Goal: Transaction & Acquisition: Purchase product/service

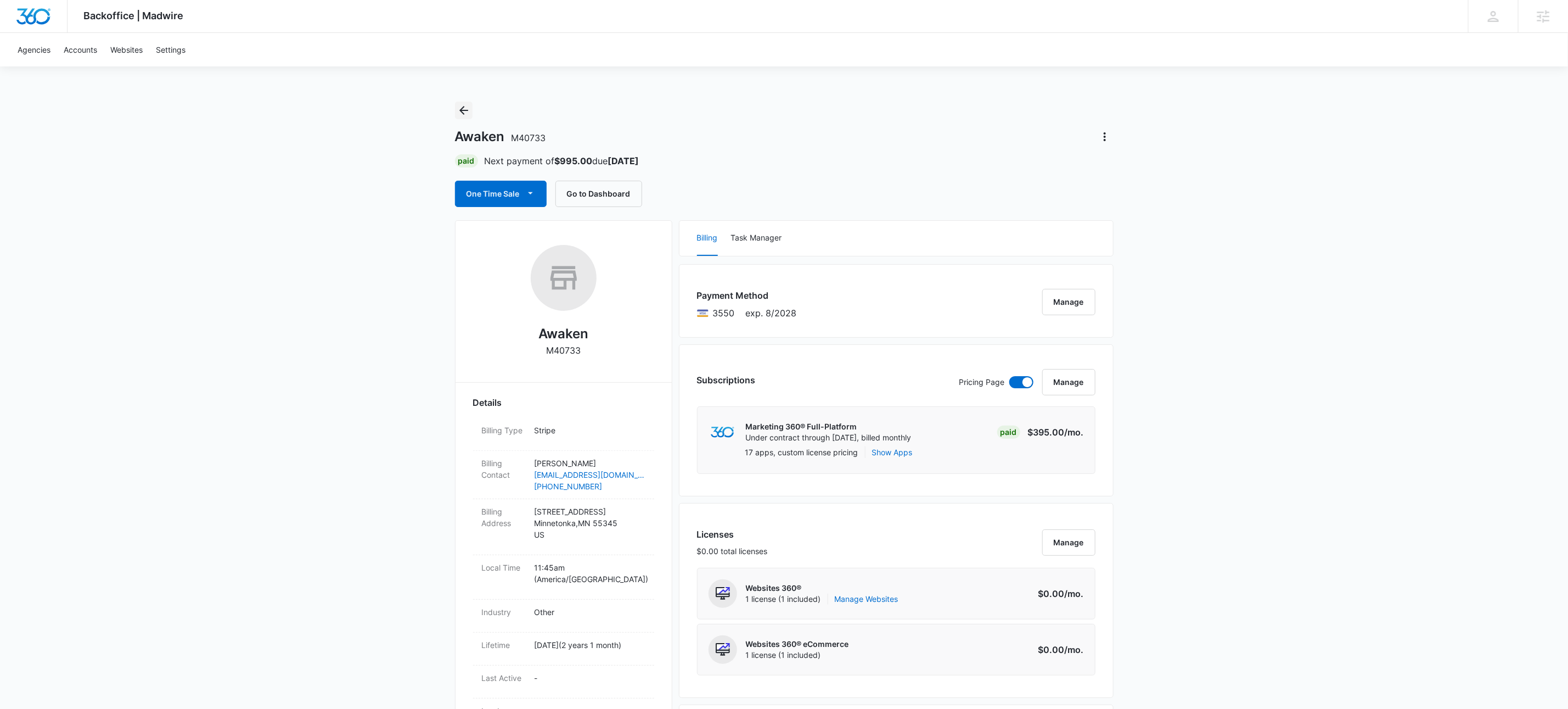
click at [465, 102] on button "Back" at bounding box center [463, 110] width 18 height 18
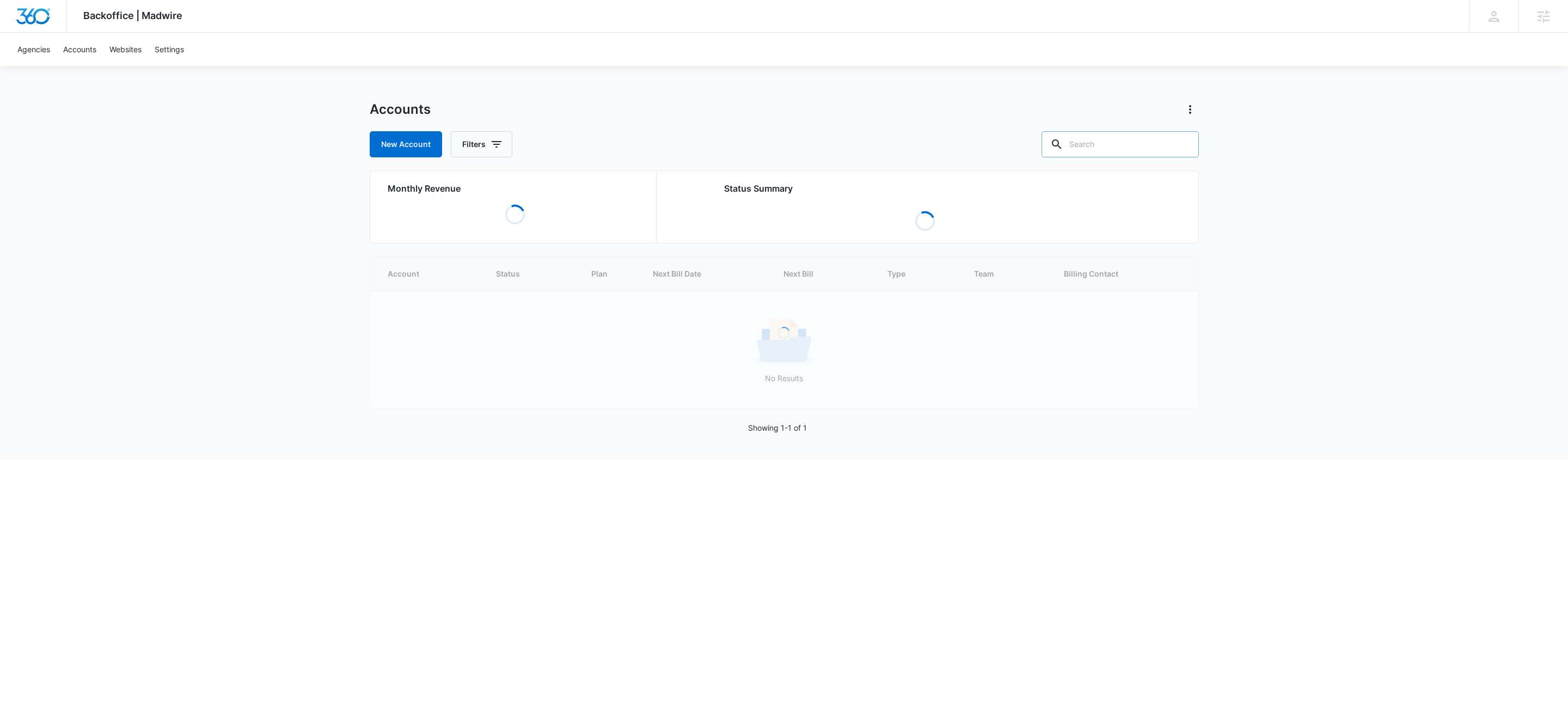
click at [1138, 145] on input "text" at bounding box center [1120, 145] width 158 height 26
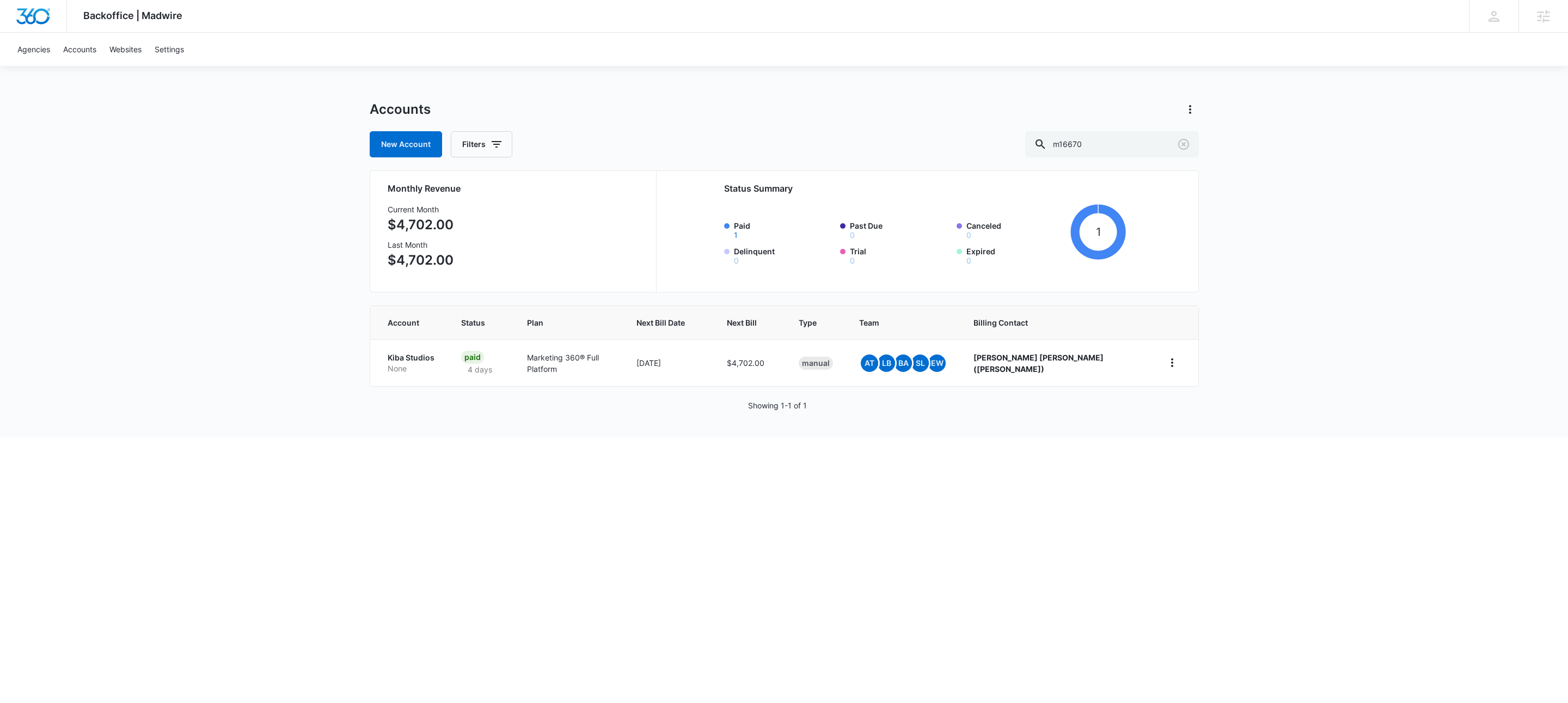
click at [493, 499] on html "Backoffice | Madwire Apps Settings KW Kait Weagraff [EMAIL_ADDRESS][PERSON_NAME…" at bounding box center [784, 351] width 1568 height 703
drag, startPoint x: 326, startPoint y: 581, endPoint x: 314, endPoint y: 581, distance: 12.0
click at [326, 581] on html "Backoffice | Madwire Apps Settings KW Kait Weagraff [EMAIL_ADDRESS][PERSON_NAME…" at bounding box center [784, 351] width 1568 height 703
click at [1142, 139] on input "m16670" at bounding box center [1112, 145] width 174 height 26
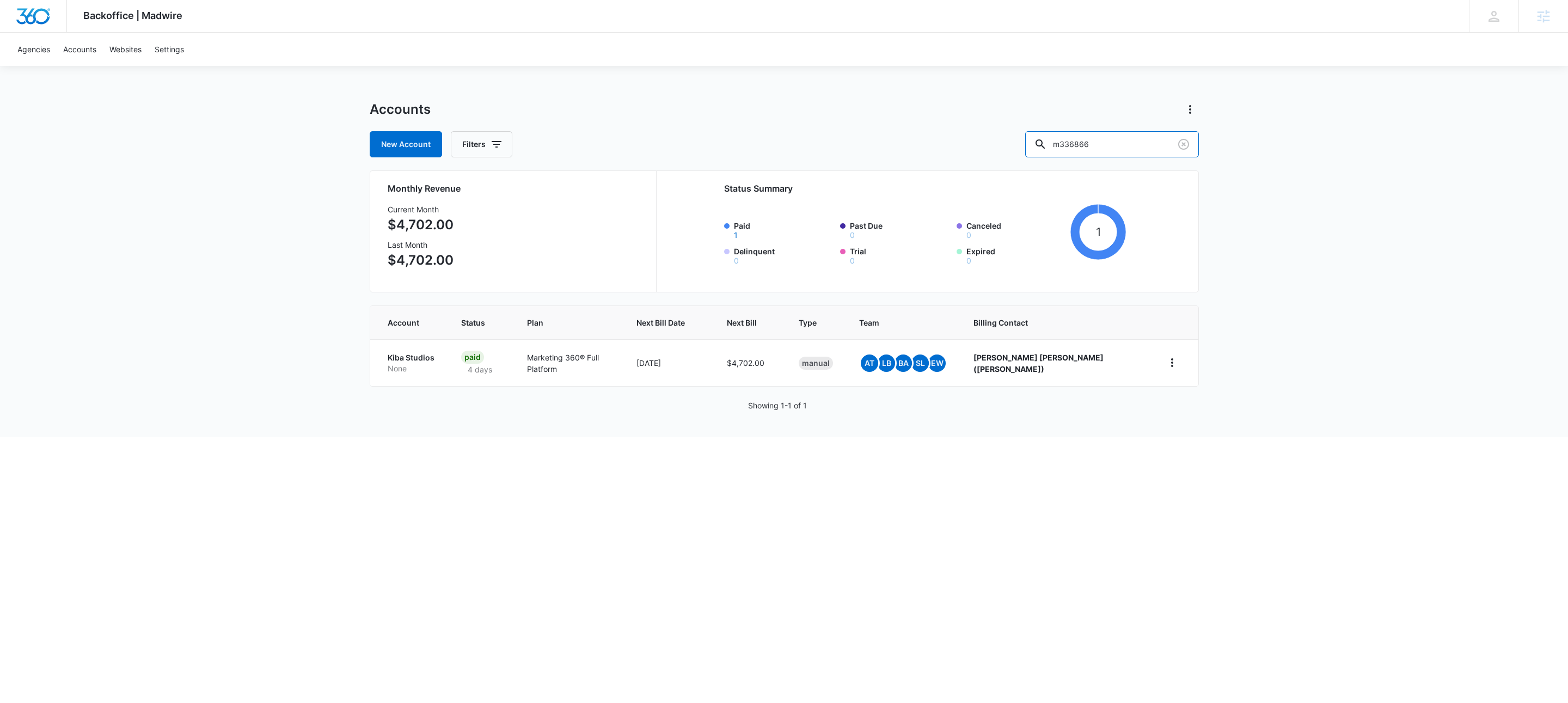
type input "m336866"
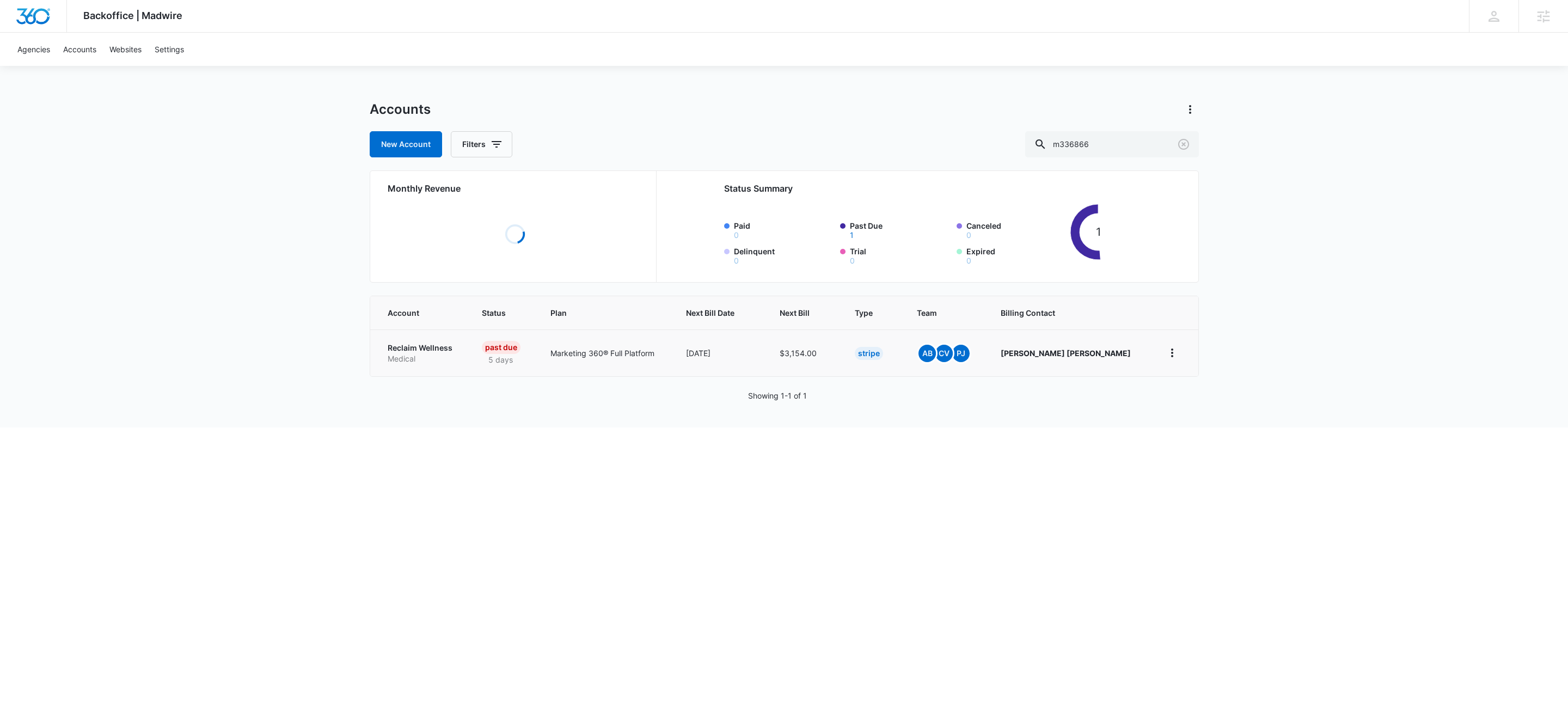
click at [426, 348] on p "Reclaim Wellness" at bounding box center [421, 348] width 68 height 11
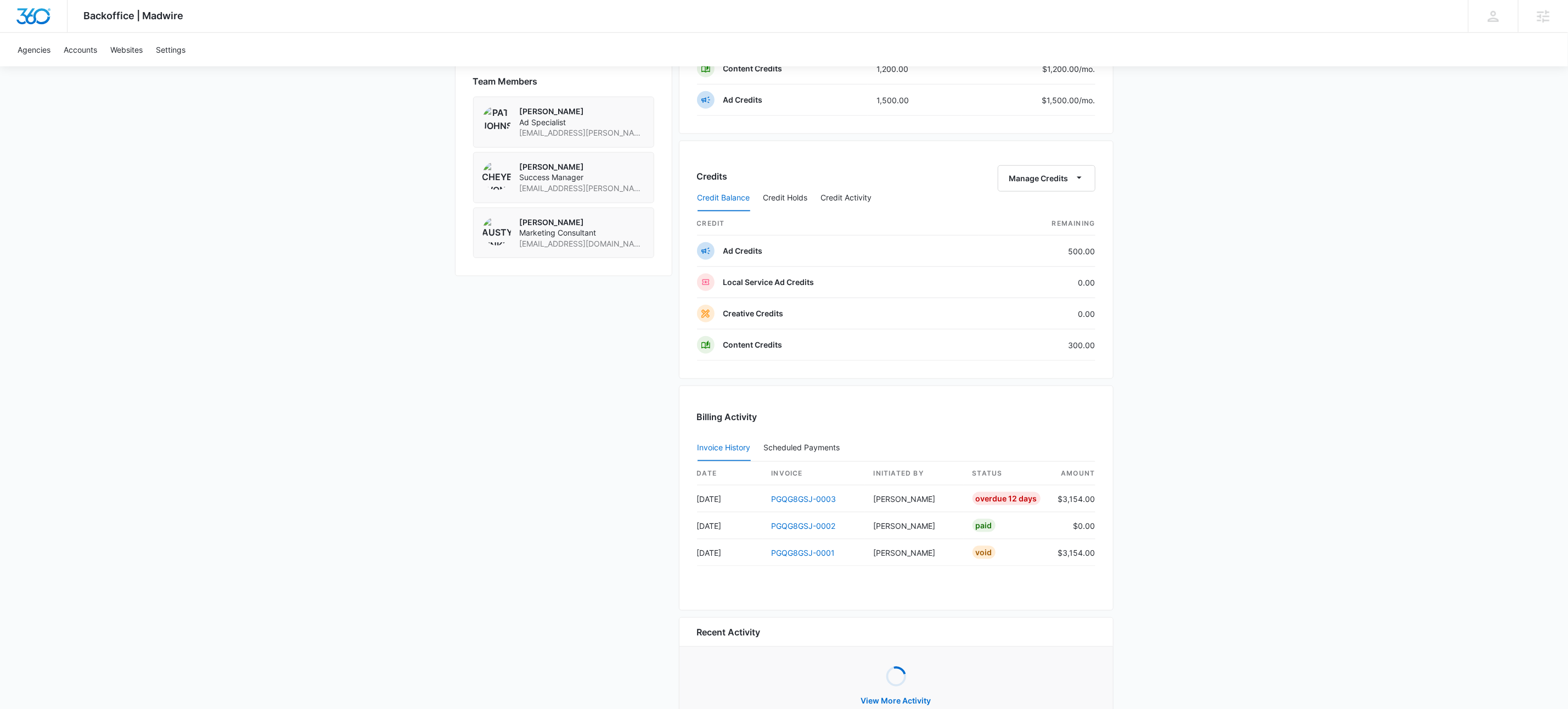
scroll to position [819, 0]
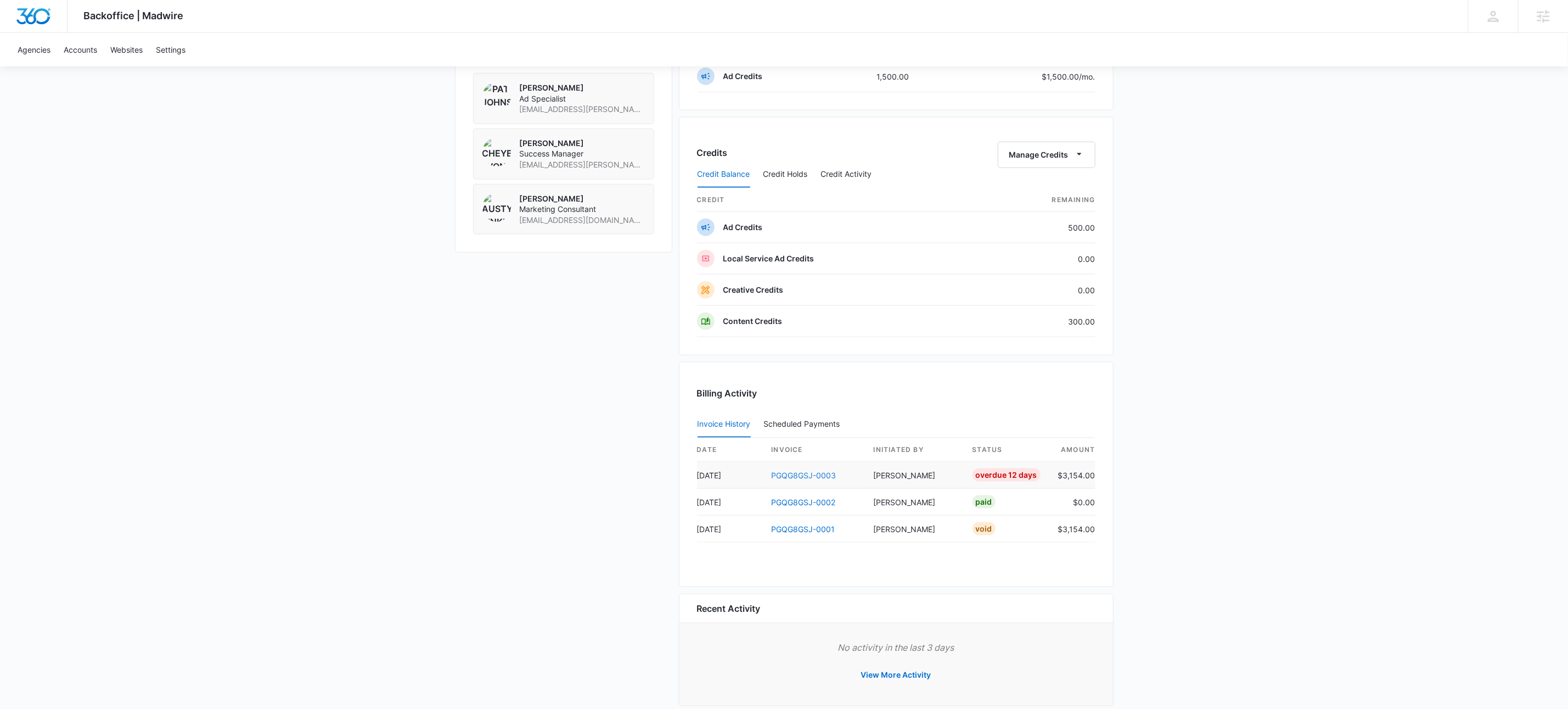
click at [818, 480] on link "PGQG8GSJ-0003" at bounding box center [804, 475] width 65 height 9
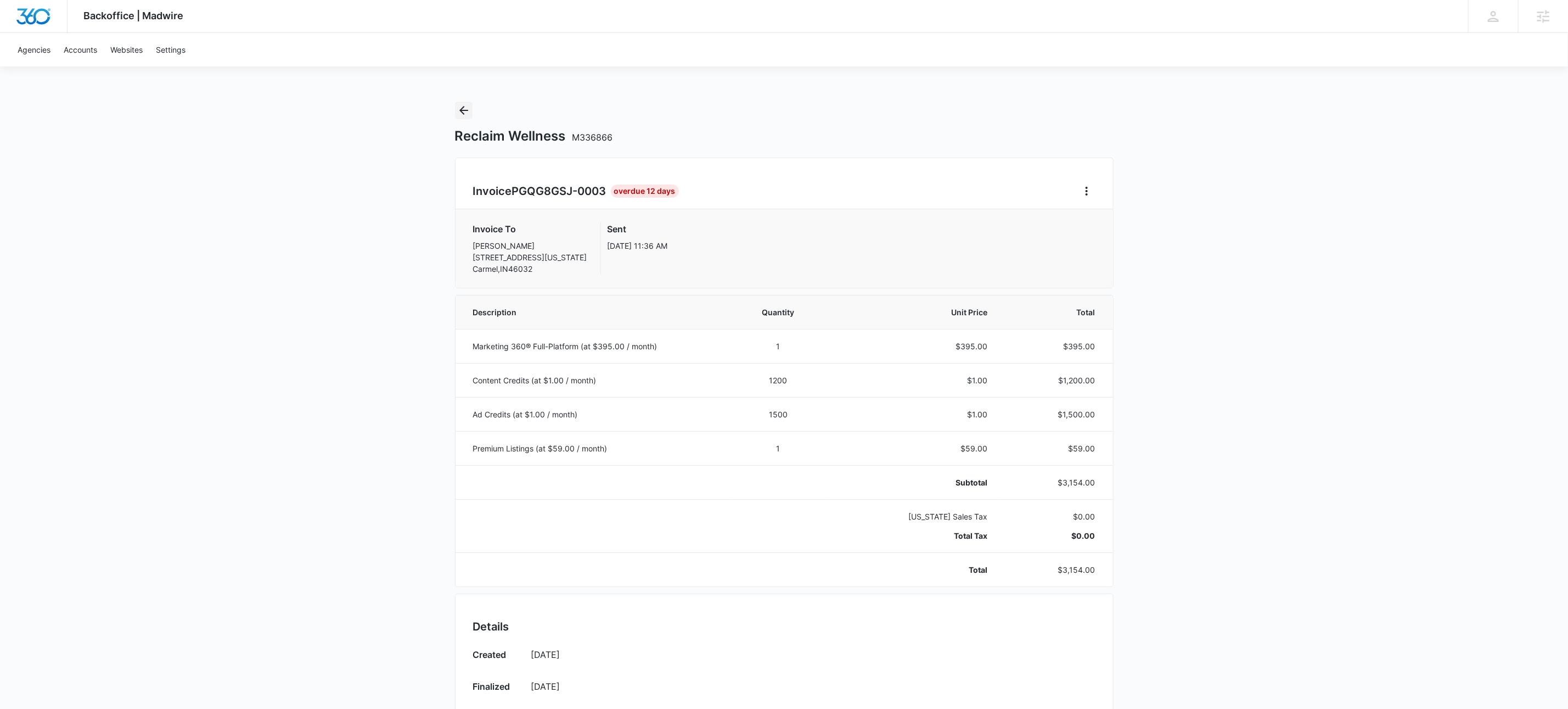
click at [462, 115] on icon "Back" at bounding box center [464, 110] width 13 height 13
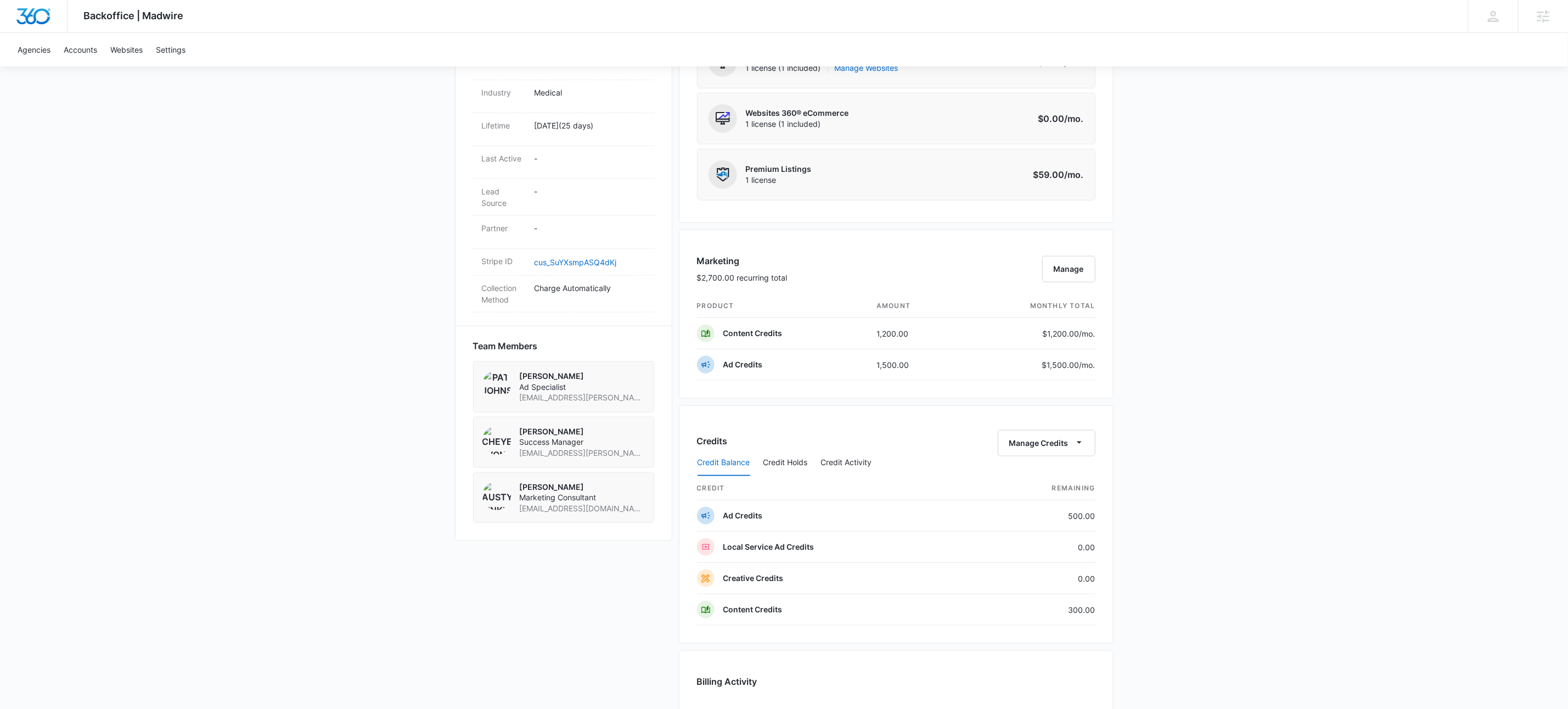
scroll to position [846, 0]
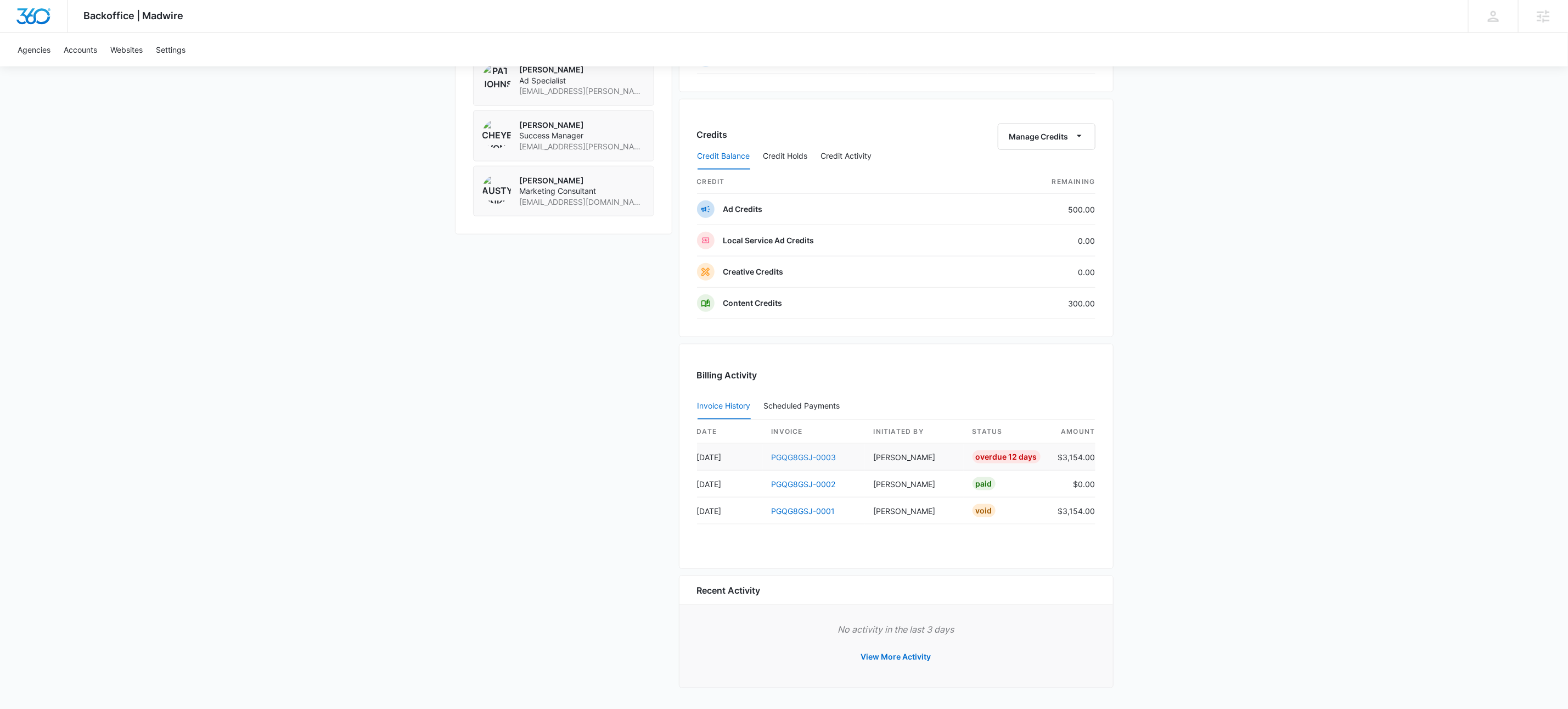
click at [822, 454] on link "PGQG8GSJ-0003" at bounding box center [804, 457] width 65 height 9
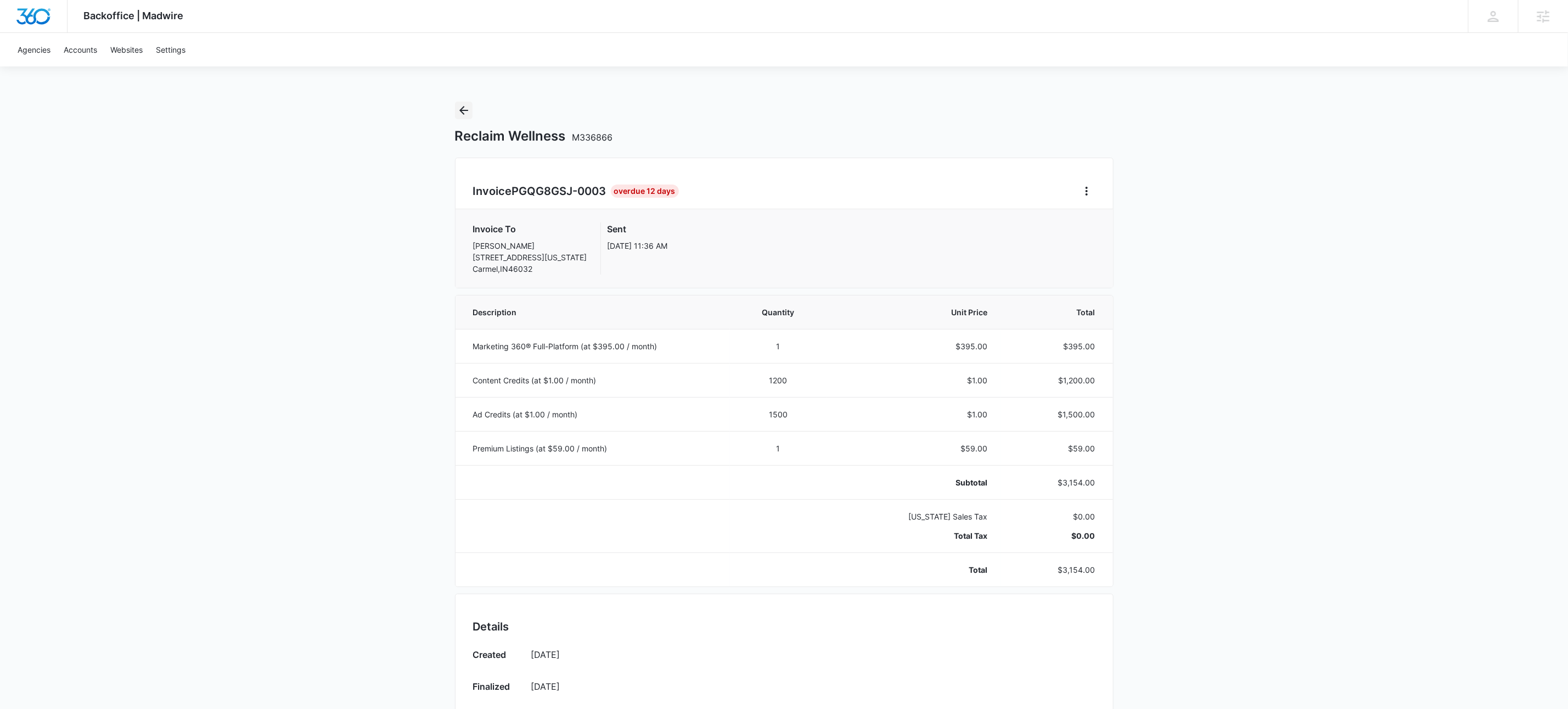
click at [462, 112] on icon "Back" at bounding box center [463, 110] width 8 height 8
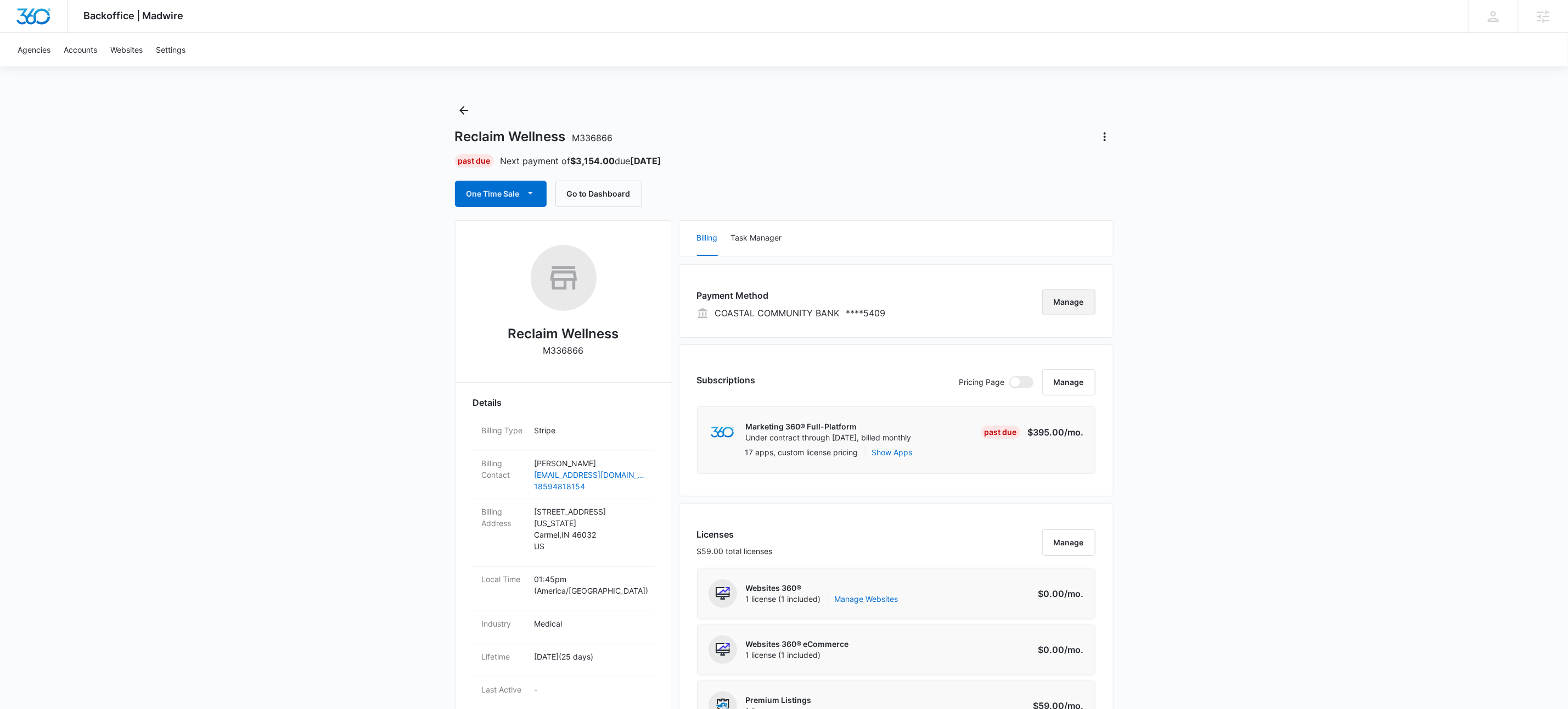
click at [1069, 294] on button "Manage" at bounding box center [1068, 302] width 54 height 26
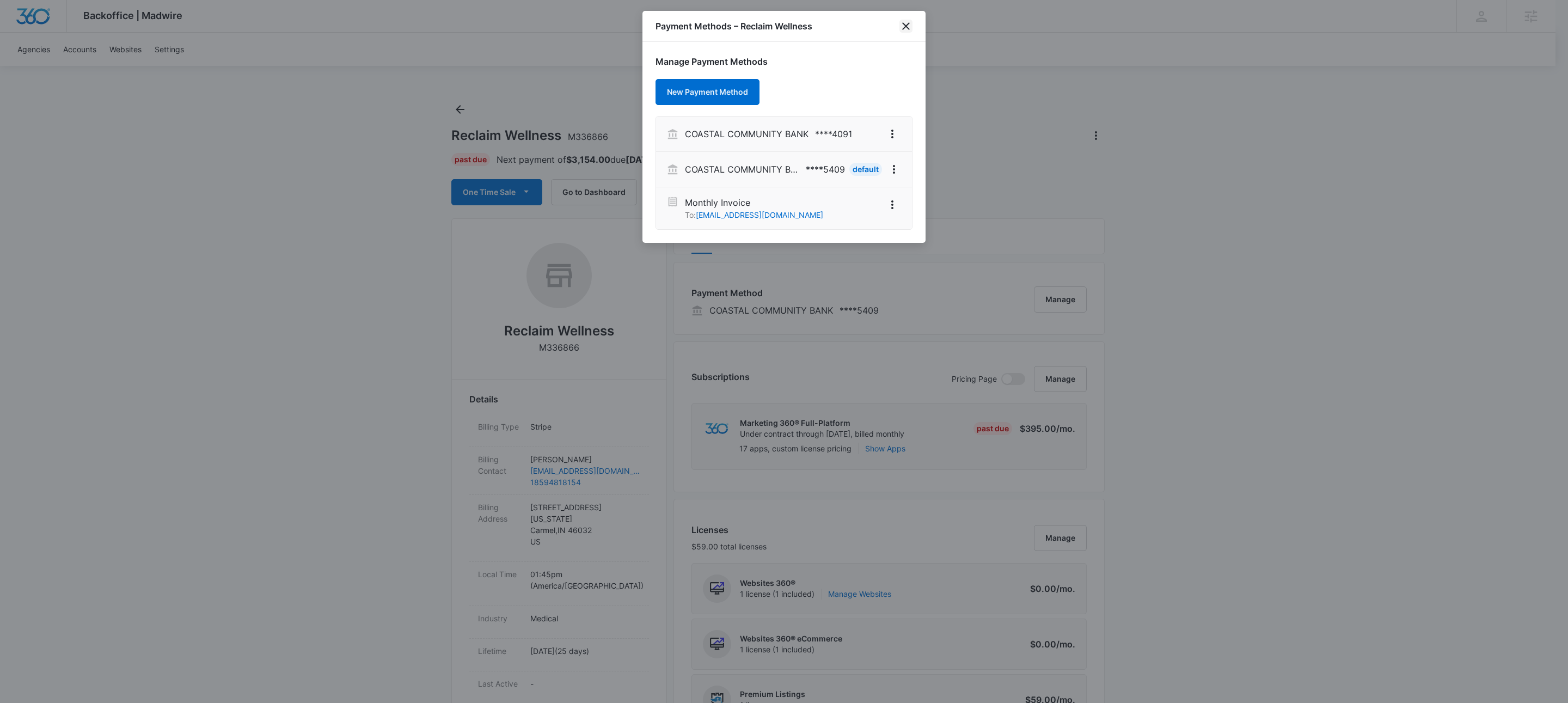
click at [909, 25] on icon "close" at bounding box center [906, 26] width 13 height 13
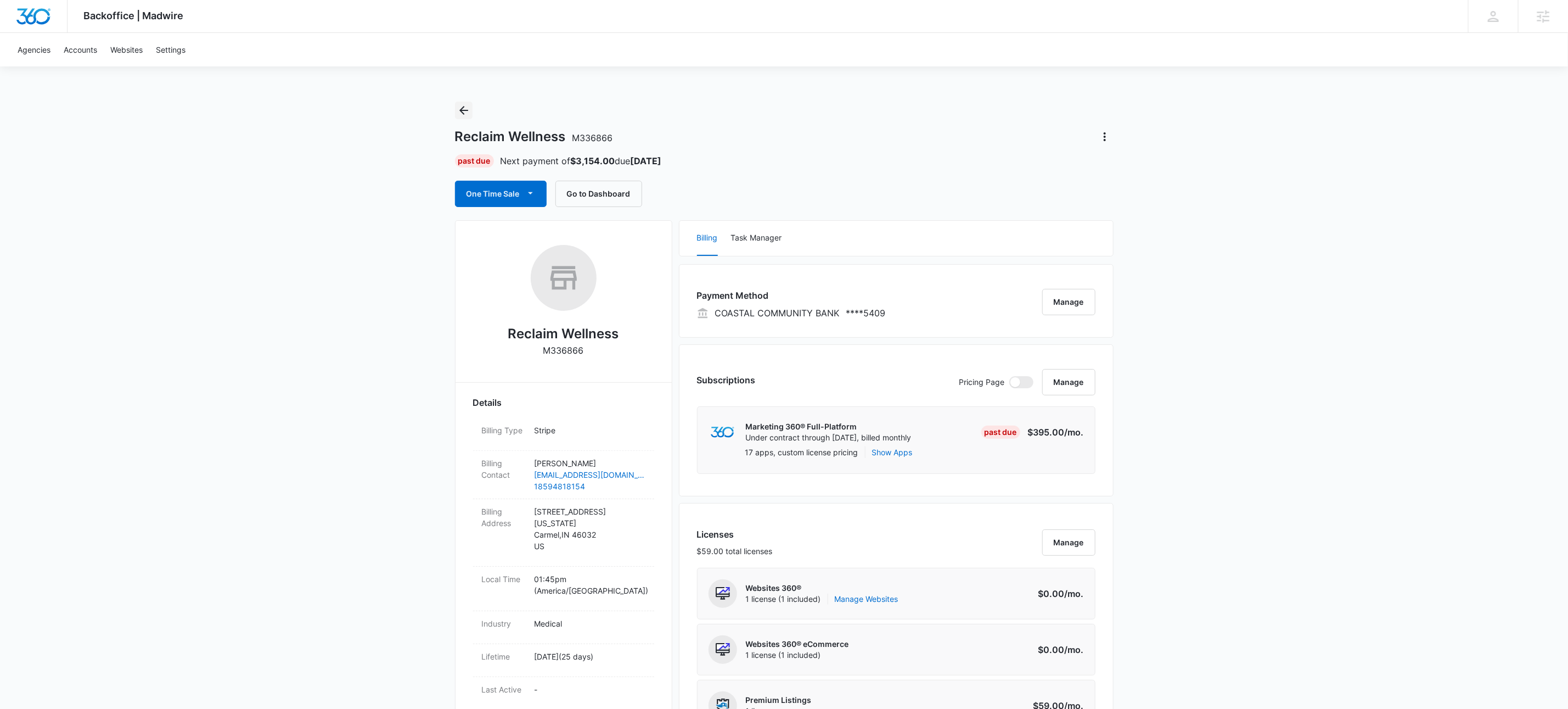
click at [467, 106] on icon "Back" at bounding box center [464, 110] width 13 height 13
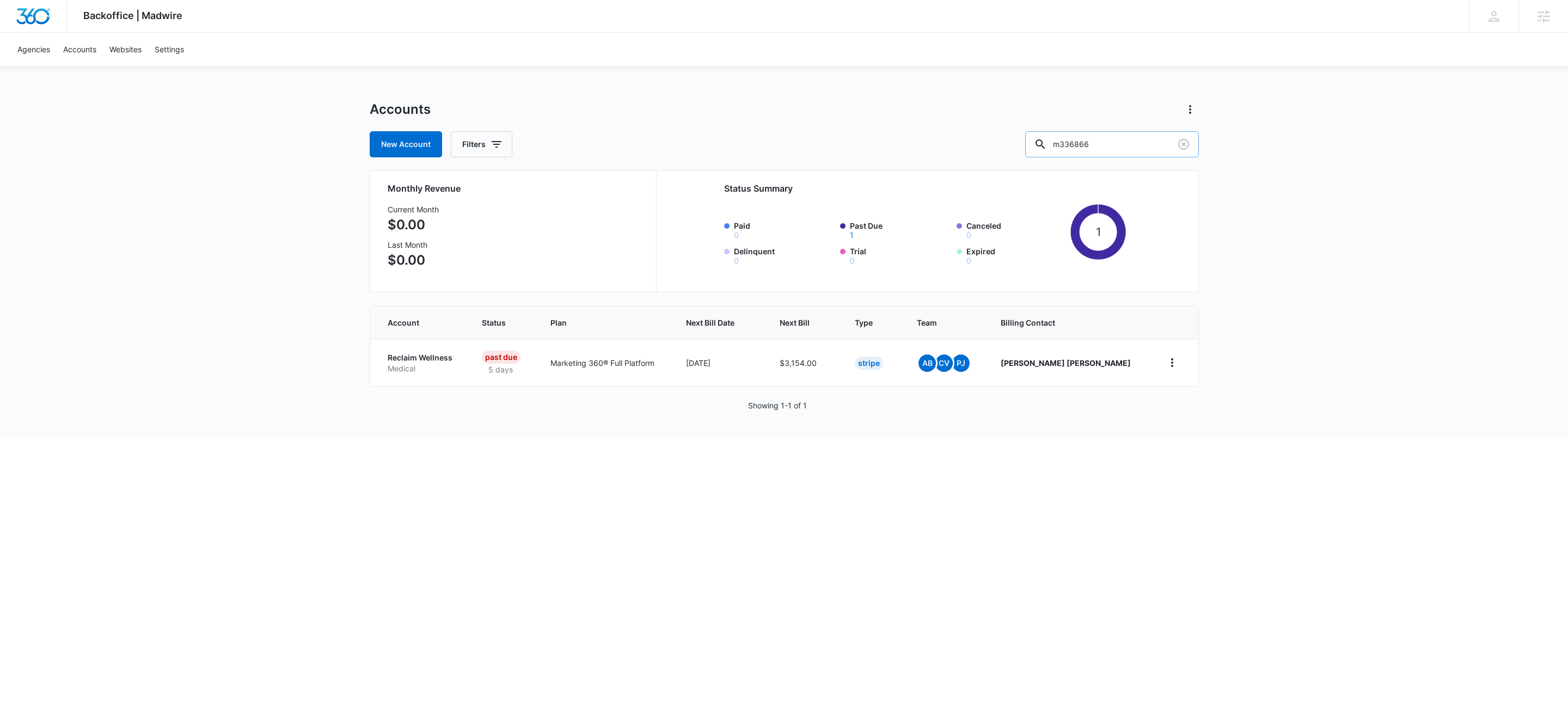
click at [1143, 140] on input "m336866" at bounding box center [1112, 145] width 174 height 26
paste input "M338342"
type input "M338342"
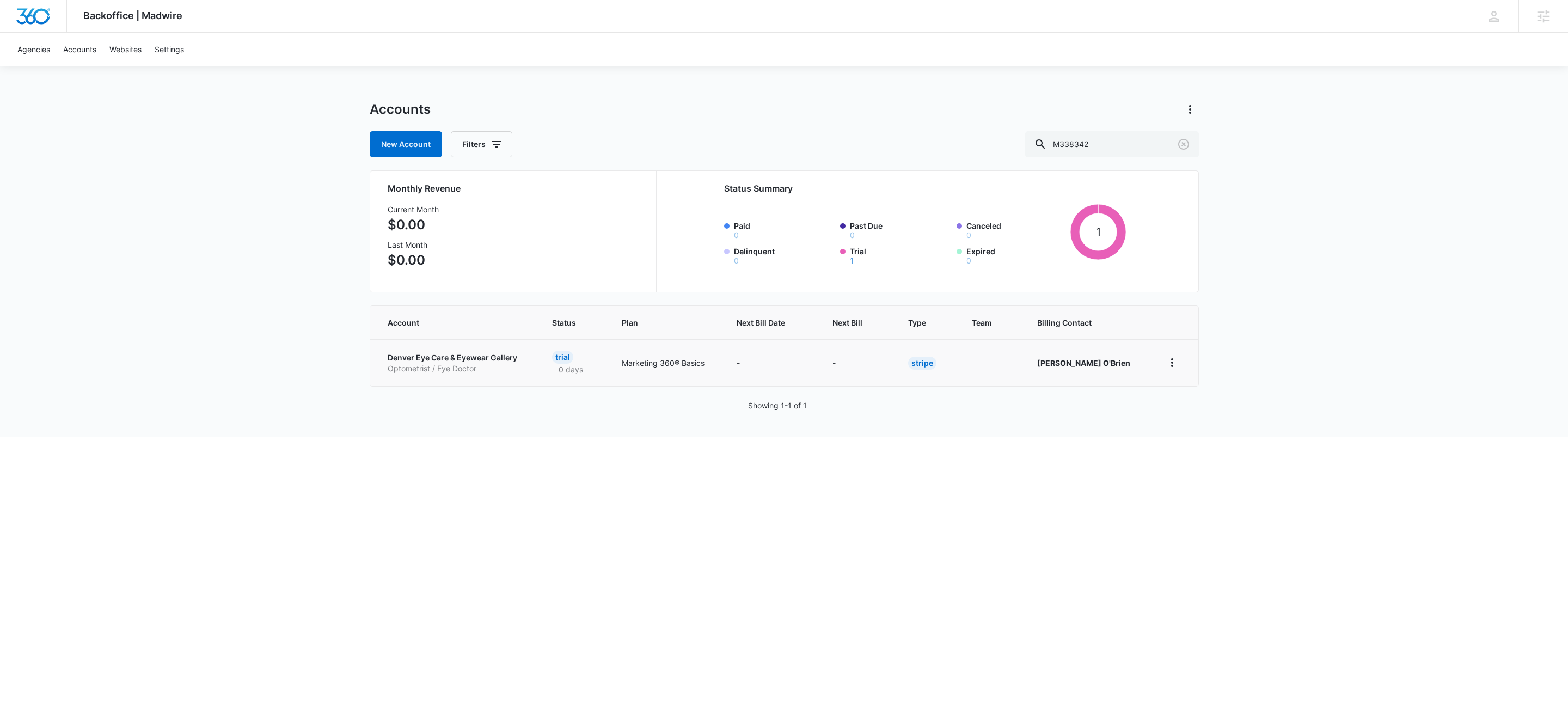
click at [425, 363] on p "Optometrist / Eye Doctor" at bounding box center [457, 369] width 139 height 11
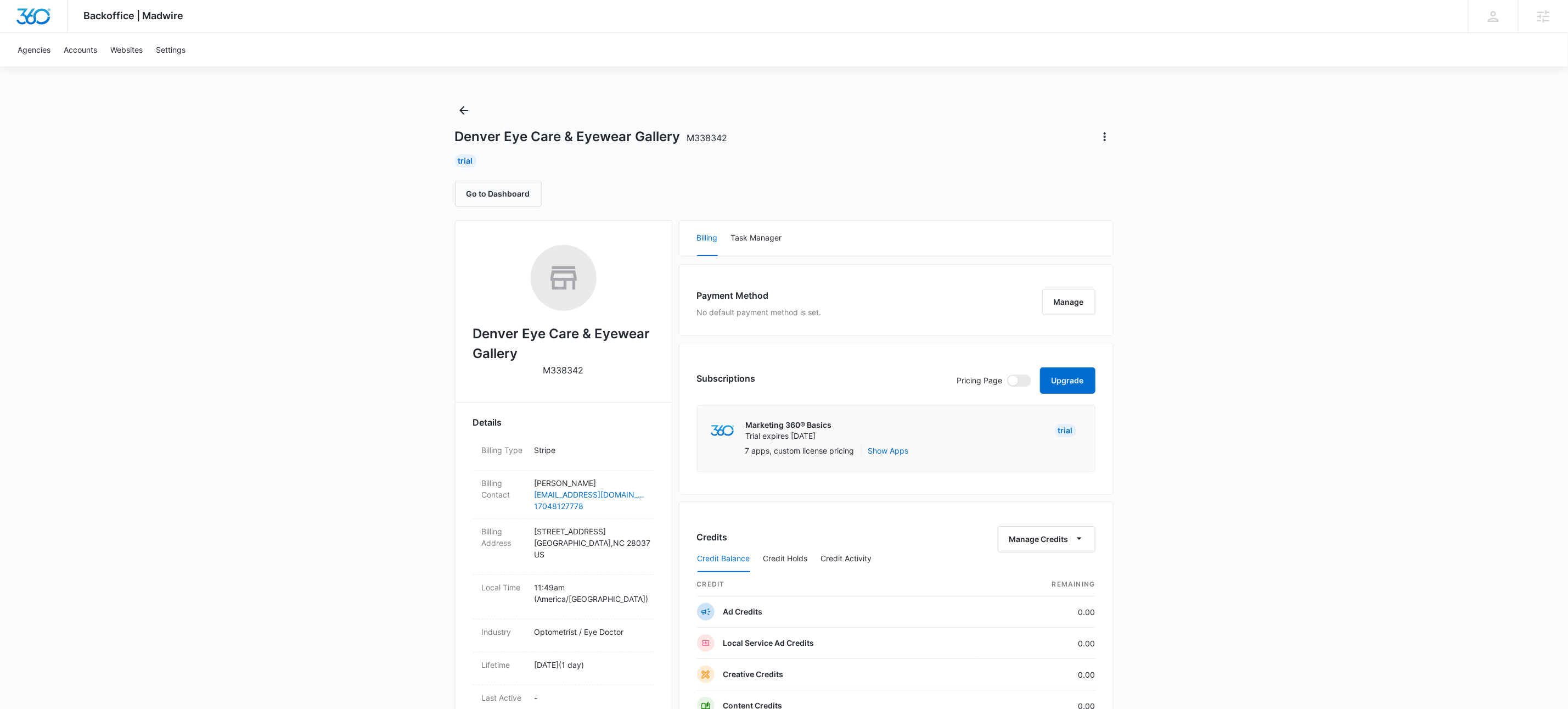
click at [443, 376] on div "Backoffice | Madwire Apps Settings KW Kait Weagraff [EMAIL_ADDRESS][PERSON_NAME…" at bounding box center [784, 561] width 1568 height 1122
click at [331, 359] on div "Backoffice | Madwire Apps Settings KW Kait Weagraff [EMAIL_ADDRESS][PERSON_NAME…" at bounding box center [784, 561] width 1568 height 1122
click at [904, 121] on div "Denver Eye Care & Eyewear Gallery M338342 Trial Go to Dashboard" at bounding box center [784, 154] width 659 height 105
drag, startPoint x: 1427, startPoint y: 369, endPoint x: 1261, endPoint y: 452, distance: 185.6
click at [1427, 369] on div "Backoffice | Madwire Apps Settings KW Kait Weagraff [EMAIL_ADDRESS][PERSON_NAME…" at bounding box center [784, 561] width 1568 height 1122
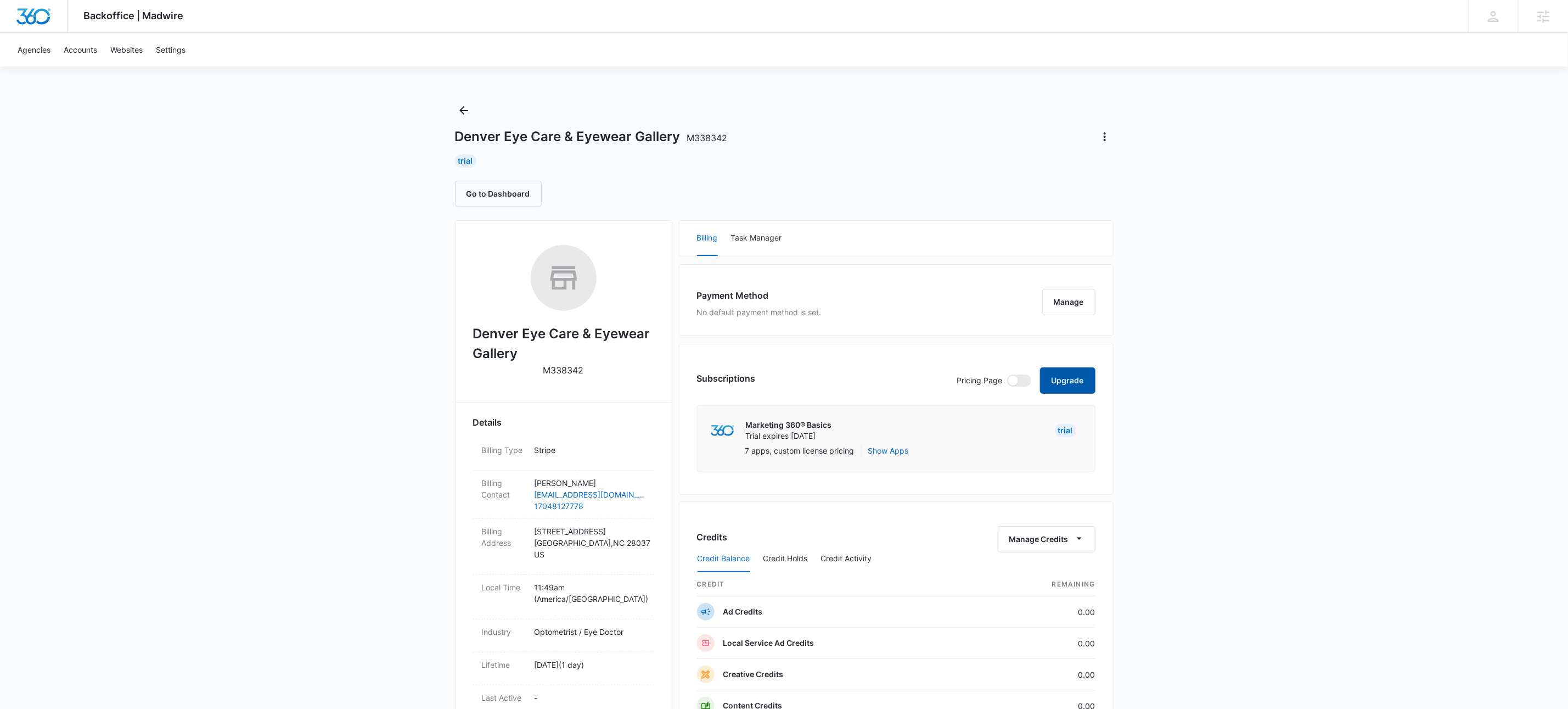
click at [1059, 386] on button "Upgrade" at bounding box center [1067, 380] width 56 height 26
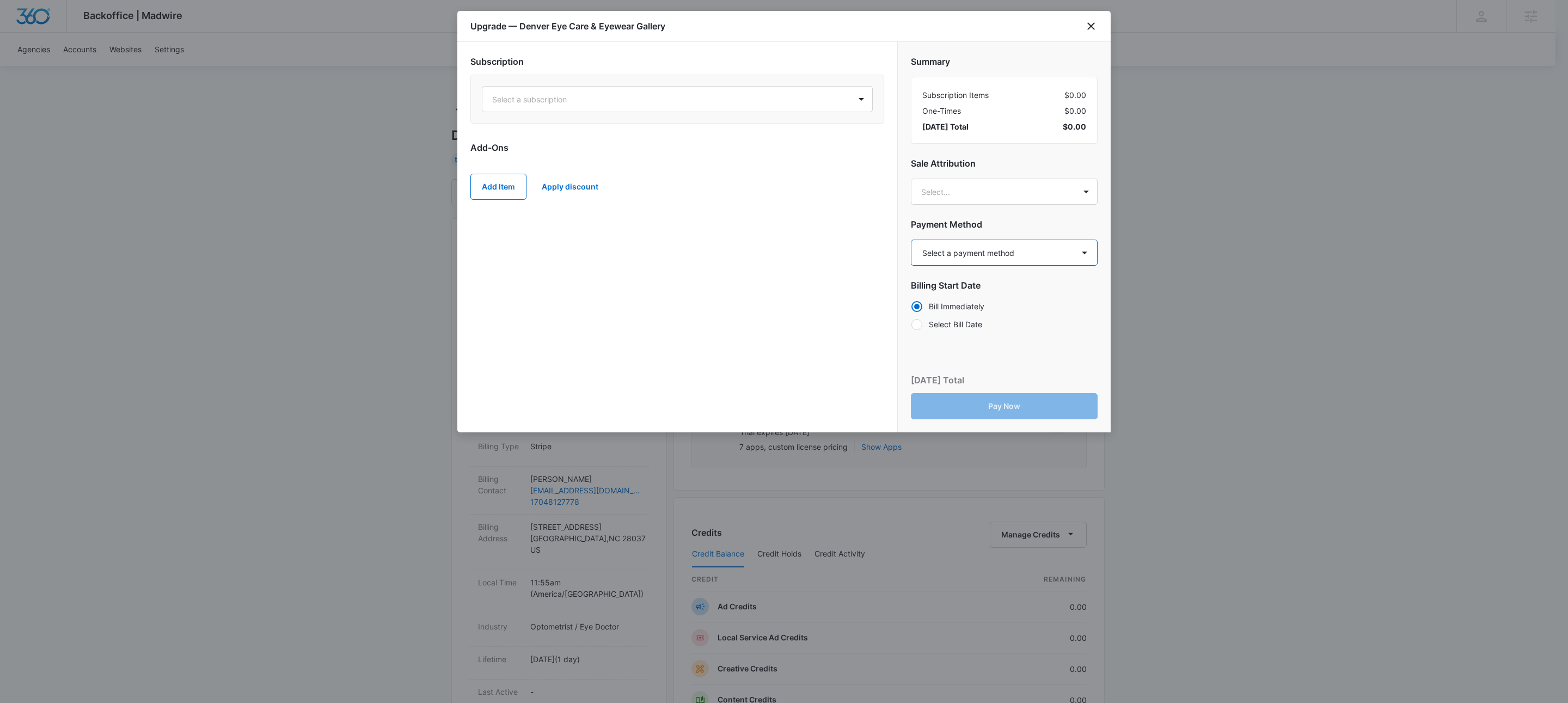
click at [968, 257] on select "Select a payment method Visa ending in 8364 New payment method Monthly invoice" at bounding box center [1004, 253] width 187 height 26
select select "pm_1S82sTA4n8RTgNjU8utZq7Ej"
click at [911, 240] on select "Select a payment method Visa ending in 8364 New payment method Monthly invoice" at bounding box center [1004, 253] width 187 height 26
click at [775, 105] on div at bounding box center [664, 99] width 344 height 14
click at [642, 93] on div at bounding box center [664, 99] width 344 height 14
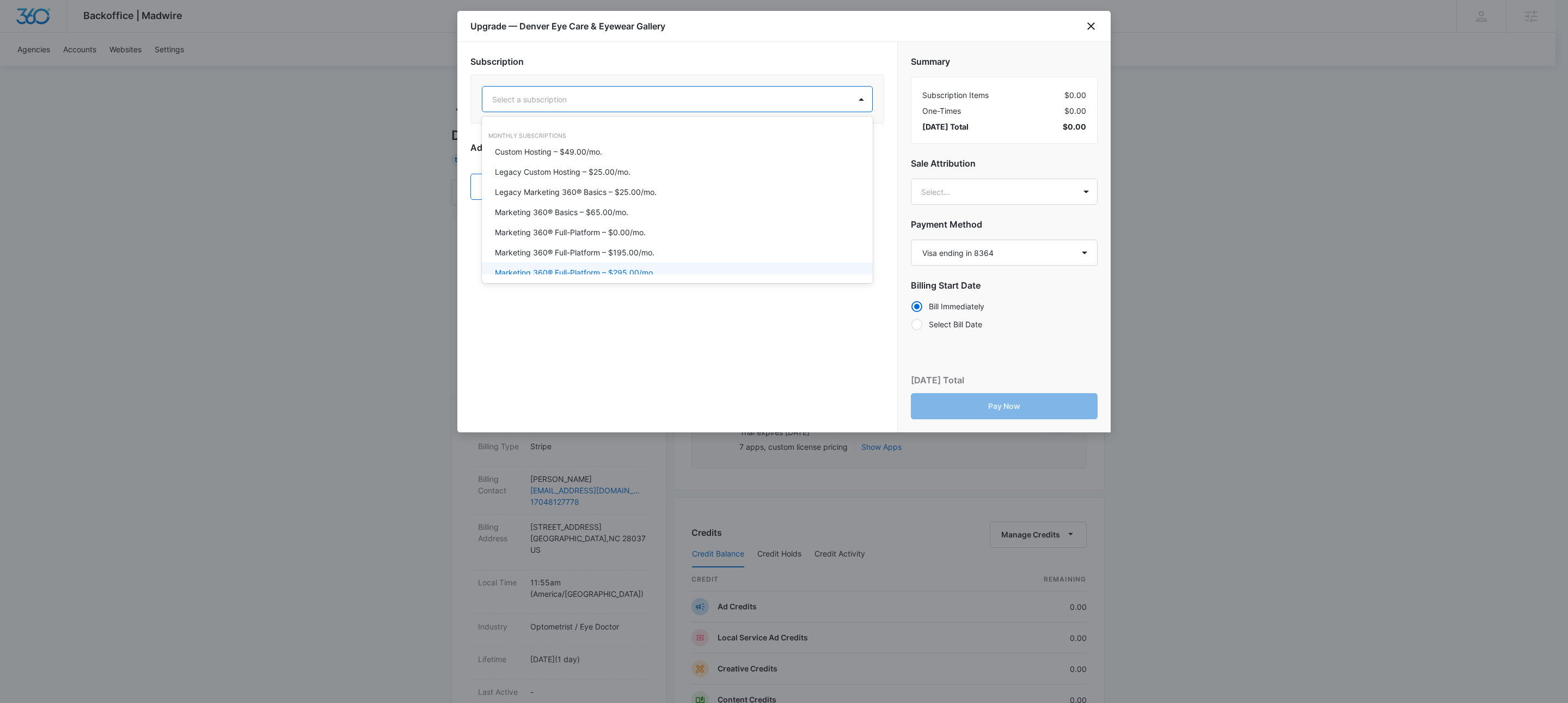
click at [625, 268] on p "Marketing 360® Full-Platform – $295.00/mo." at bounding box center [574, 273] width 160 height 11
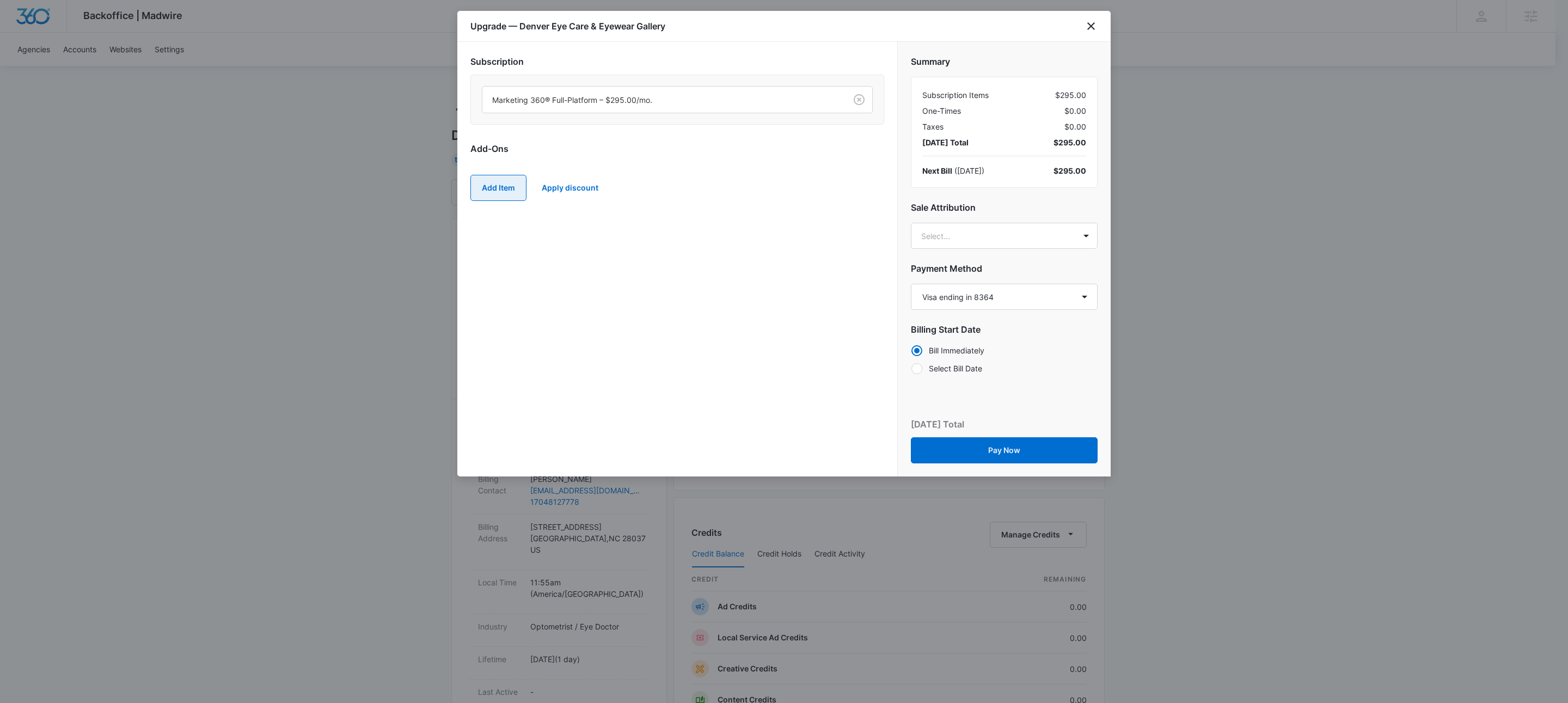
click at [487, 192] on button "Add Item" at bounding box center [499, 188] width 56 height 26
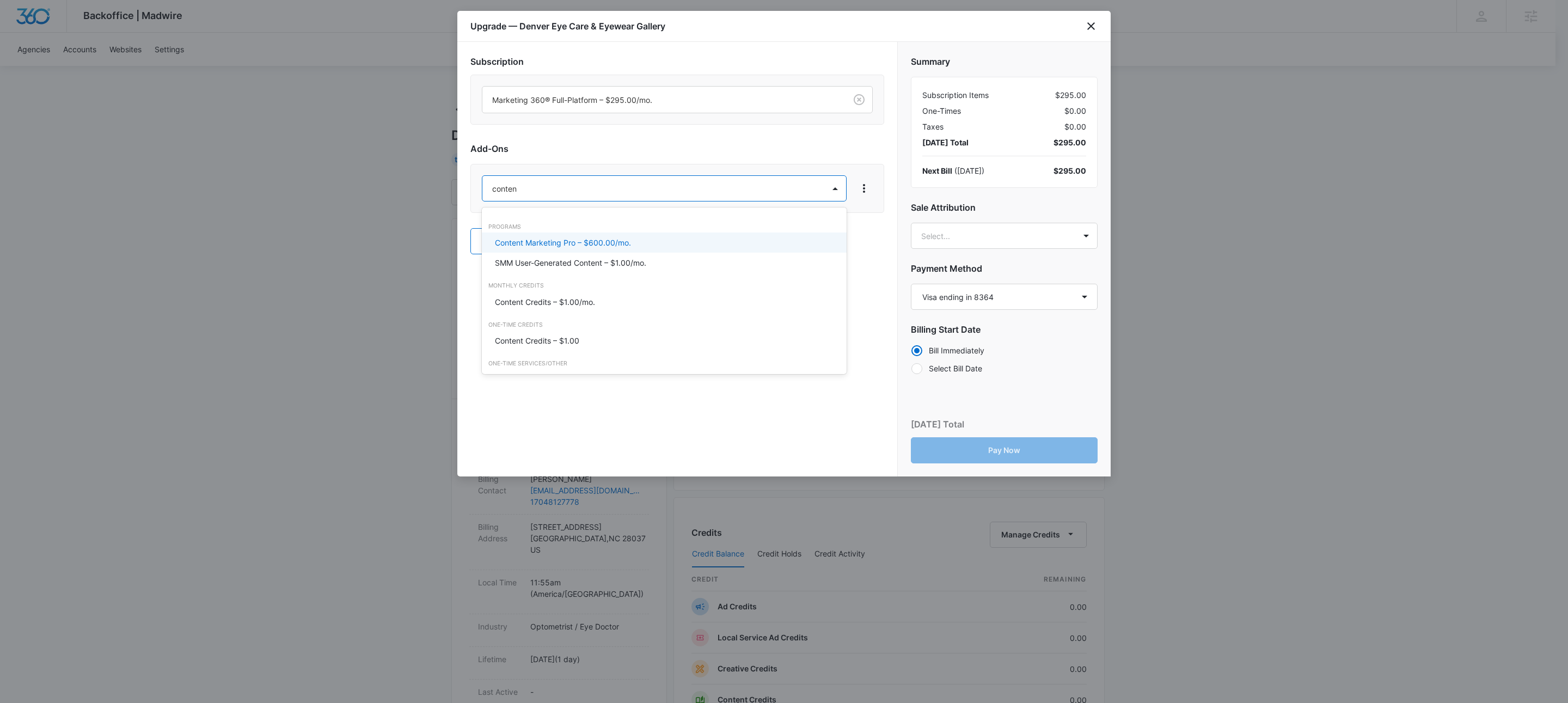
type input "content"
click at [575, 309] on div "Content Credits – $1.00/mo." at bounding box center [664, 302] width 364 height 21
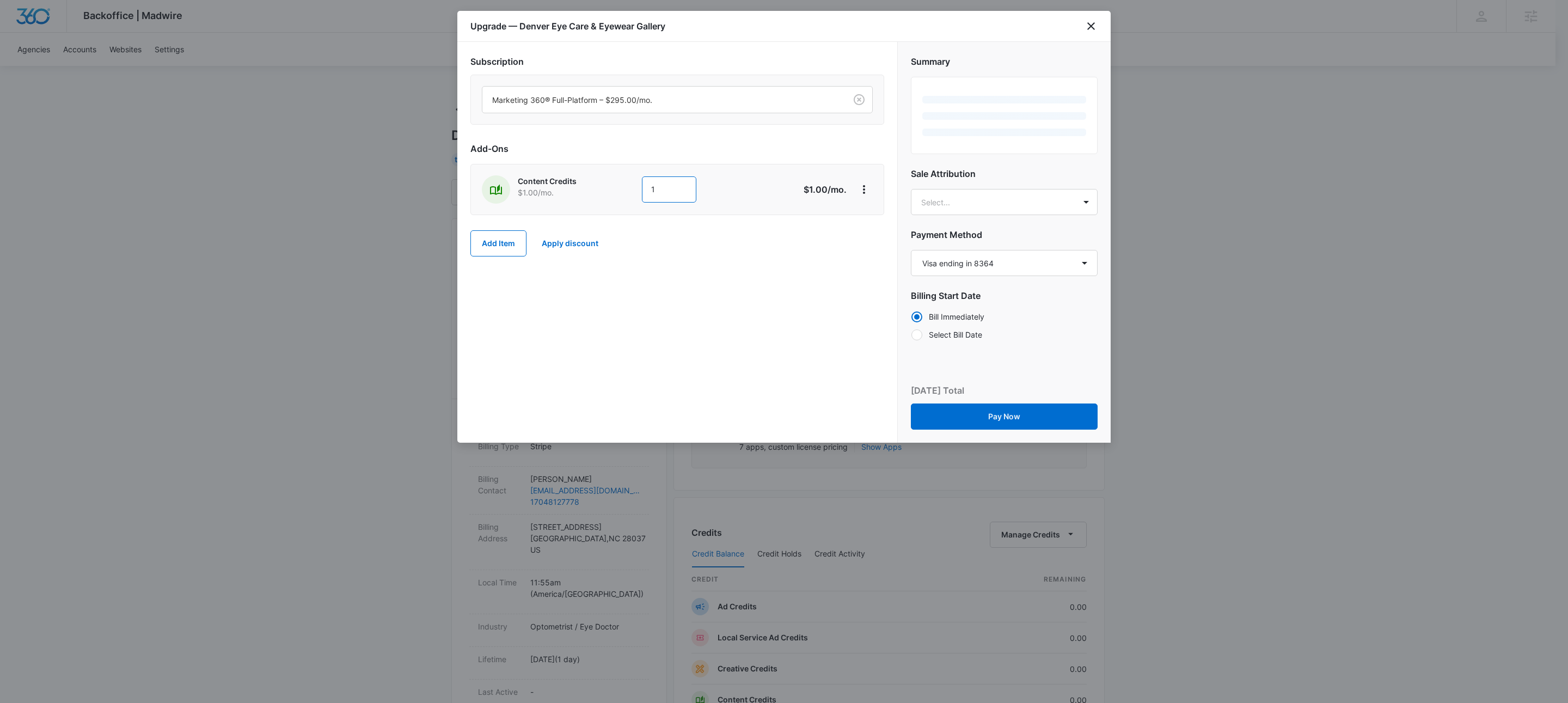
click at [669, 198] on input "1" at bounding box center [669, 190] width 54 height 26
click at [669, 197] on input "1" at bounding box center [669, 190] width 54 height 26
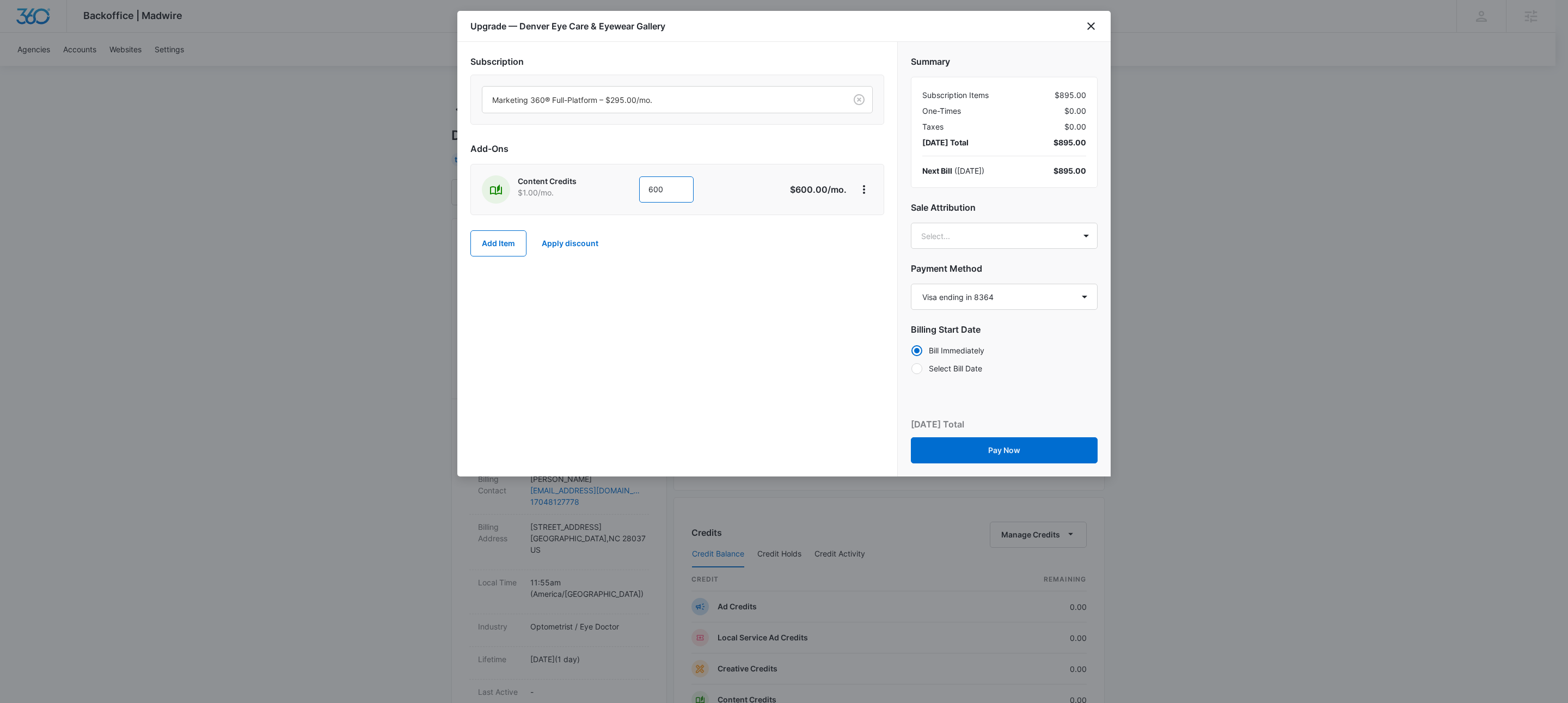
type input "600"
click at [568, 333] on div "Subscription Marketing 360® Full-Platform – $295.00/mo. Add-Ons Content Credits…" at bounding box center [677, 259] width 440 height 434
click at [510, 254] on button "Add Item" at bounding box center [499, 244] width 56 height 26
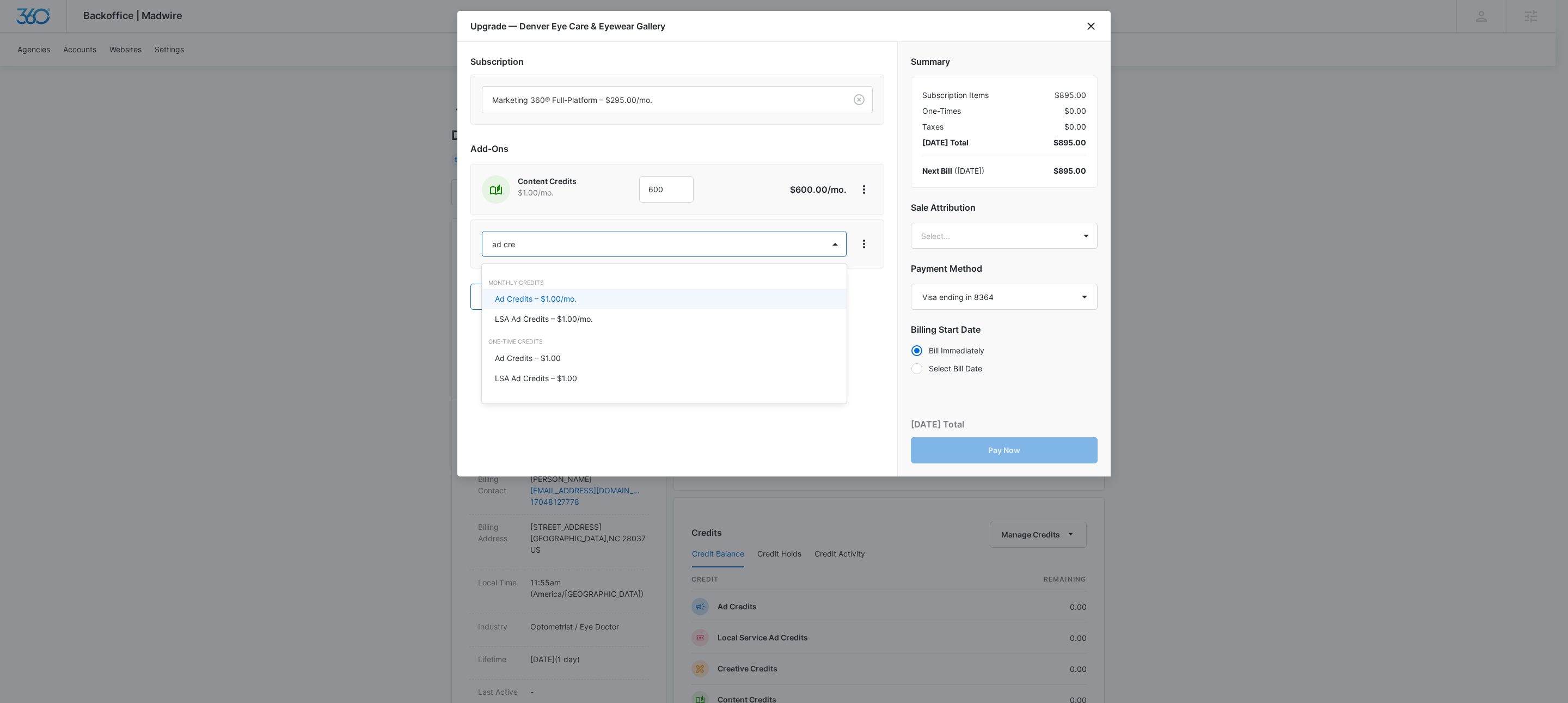
type input "ad cred"
drag, startPoint x: 537, startPoint y: 298, endPoint x: 566, endPoint y: 280, distance: 34.1
click at [537, 298] on p "Ad Credits – $1.00/mo." at bounding box center [535, 299] width 81 height 11
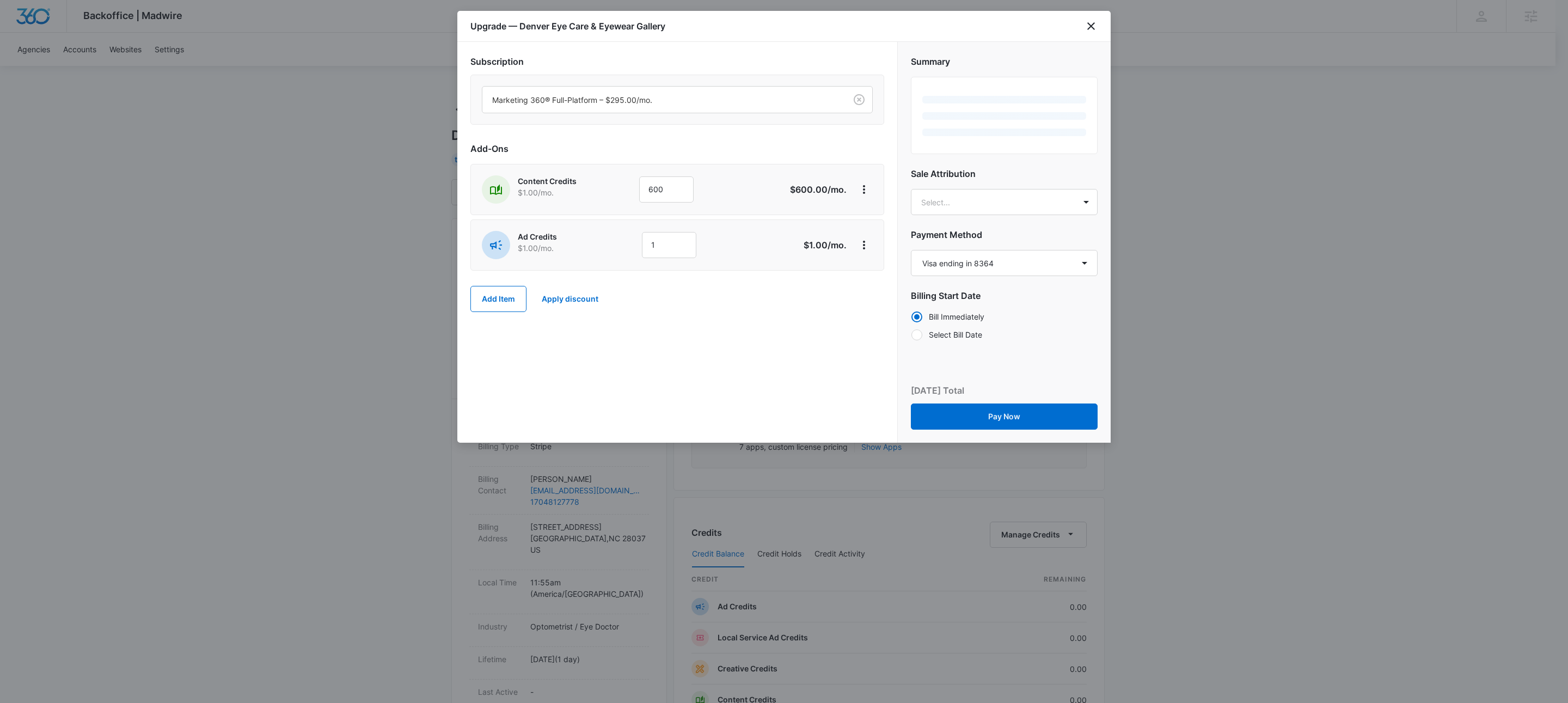
click at [659, 258] on div "1" at bounding box center [669, 245] width 54 height 26
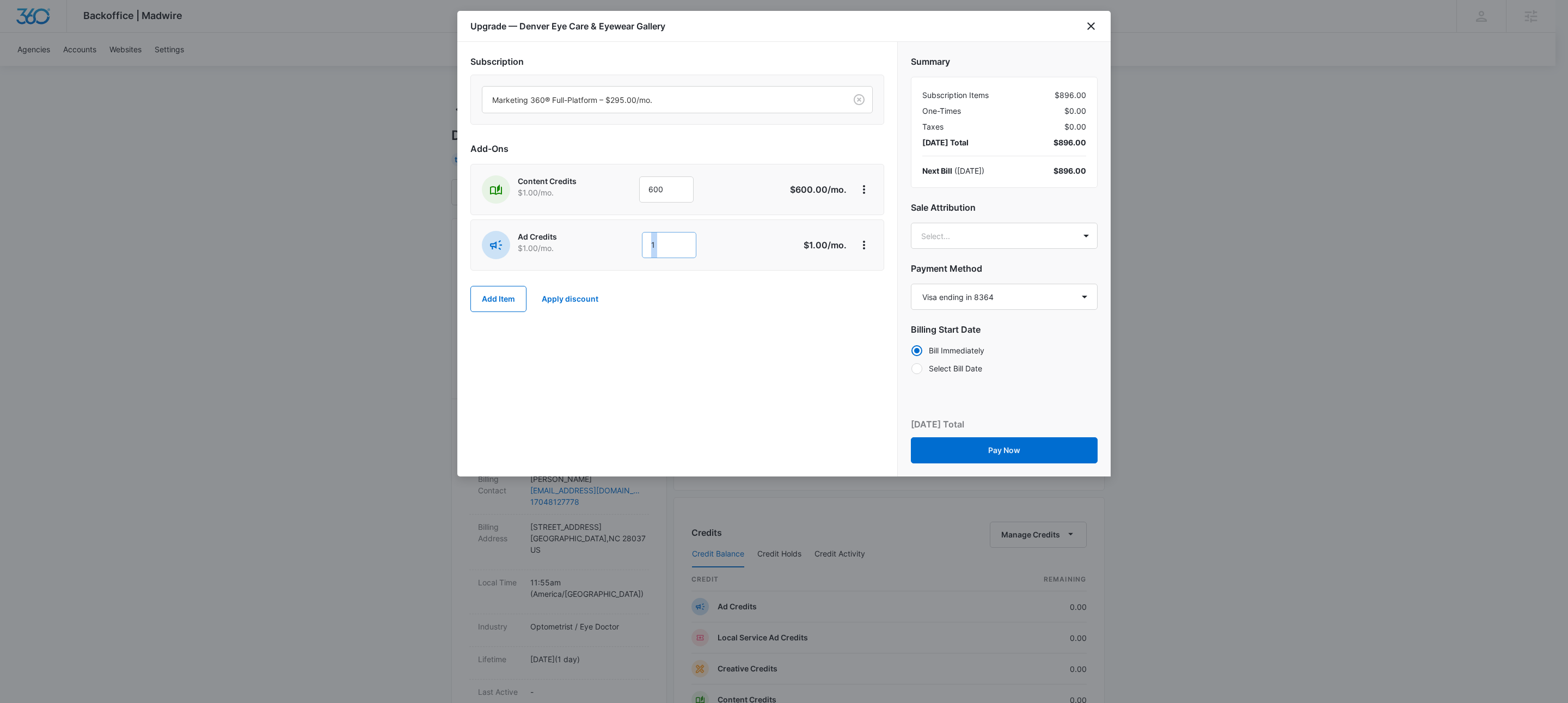
click at [661, 249] on input "1" at bounding box center [669, 245] width 54 height 26
click at [670, 247] on input "1" at bounding box center [669, 245] width 54 height 26
click at [670, 246] on input "1" at bounding box center [669, 245] width 54 height 26
type input "1000"
click at [966, 234] on body "Backoffice | Madwire Apps Settings KW Kait Weagraff [EMAIL_ADDRESS][PERSON_NAME…" at bounding box center [784, 556] width 1568 height 1113
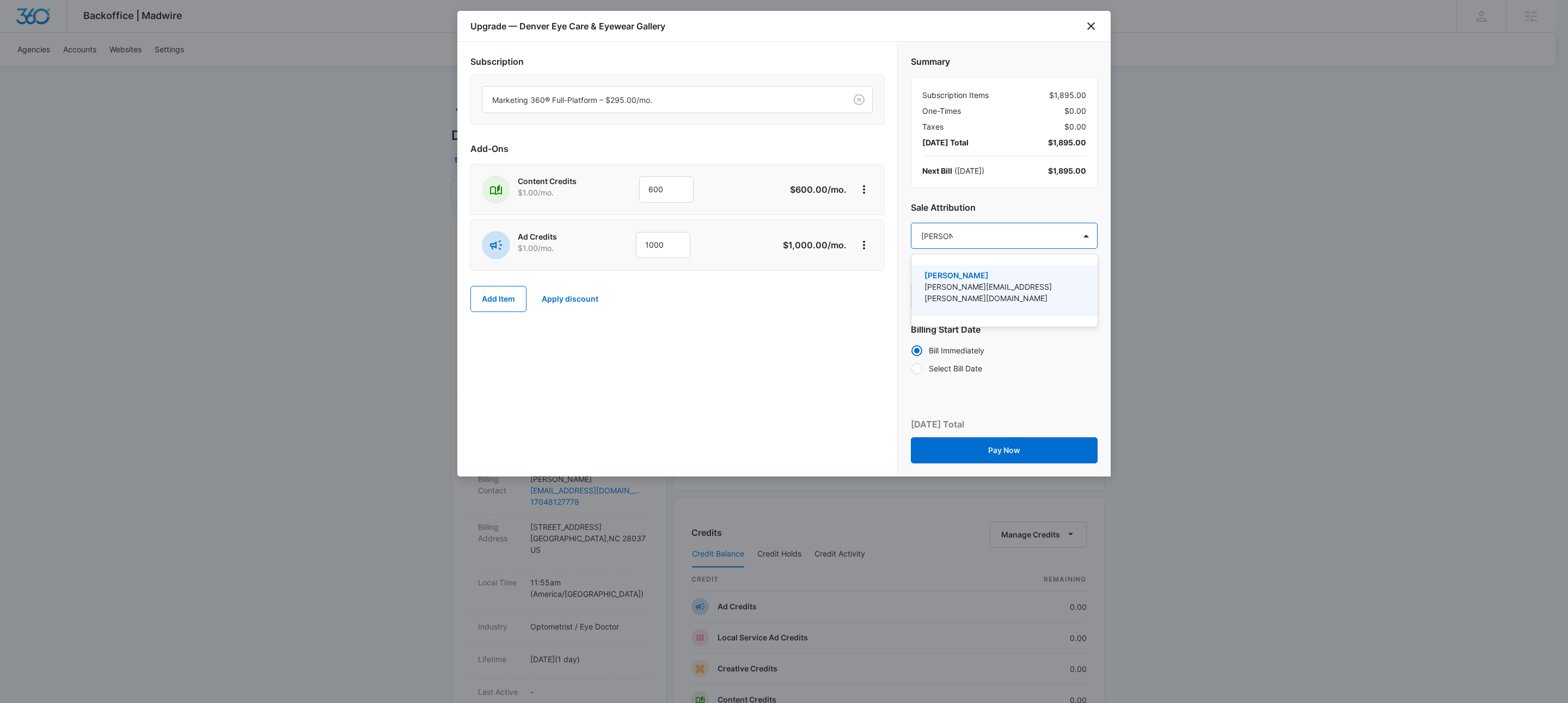
type input "[PERSON_NAME]"
click at [969, 276] on p "[PERSON_NAME]" at bounding box center [1003, 275] width 158 height 11
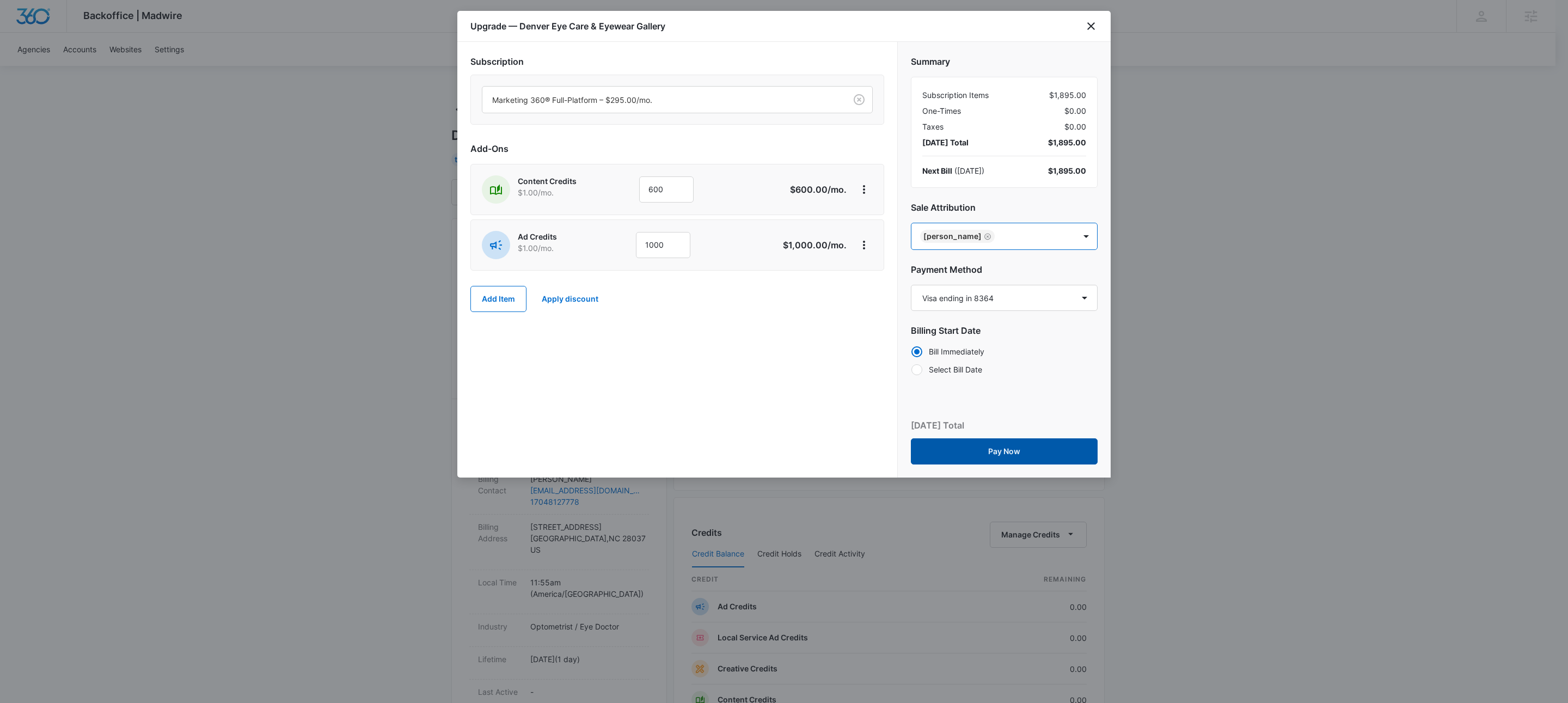
click at [1001, 453] on button "Pay Now" at bounding box center [1004, 451] width 187 height 26
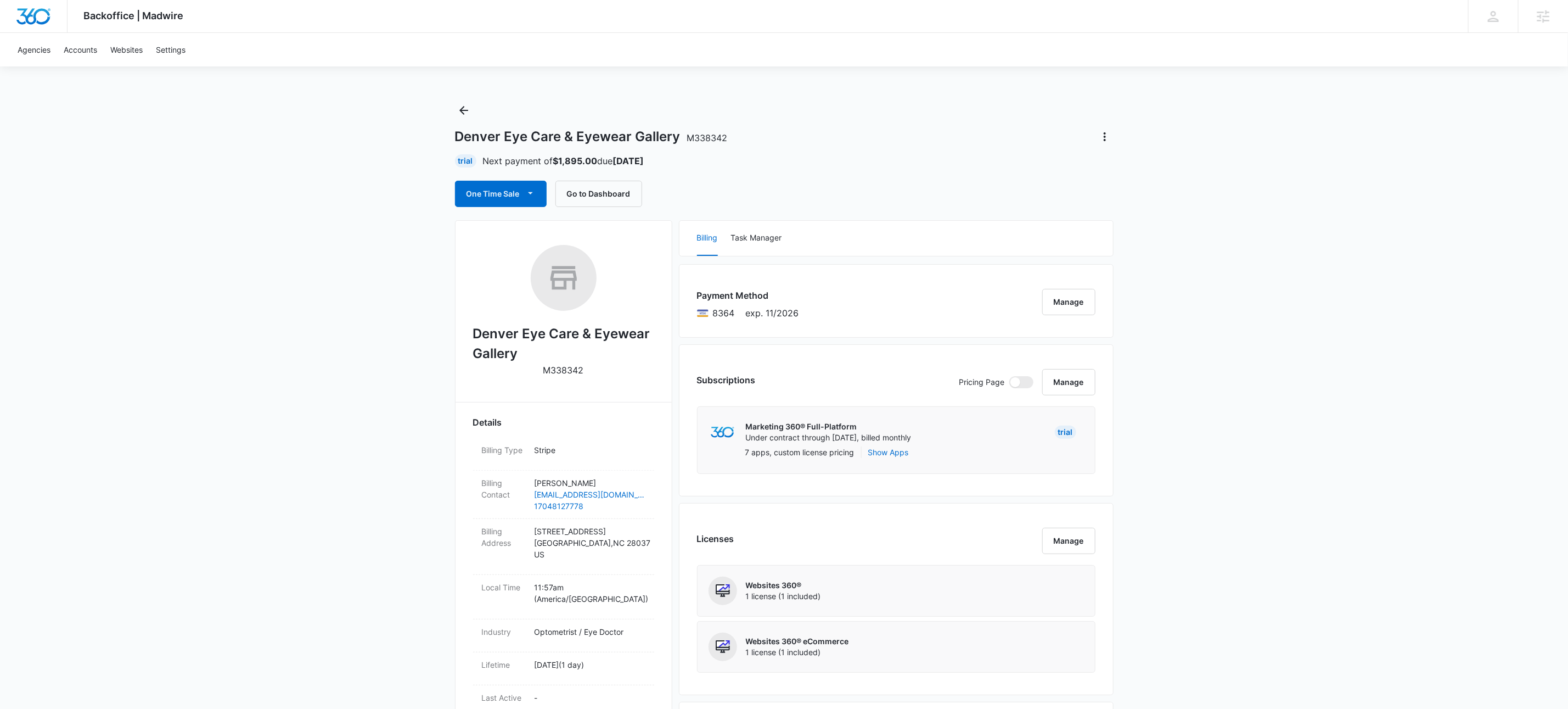
click at [544, 190] on button "One Time Sale" at bounding box center [500, 194] width 91 height 26
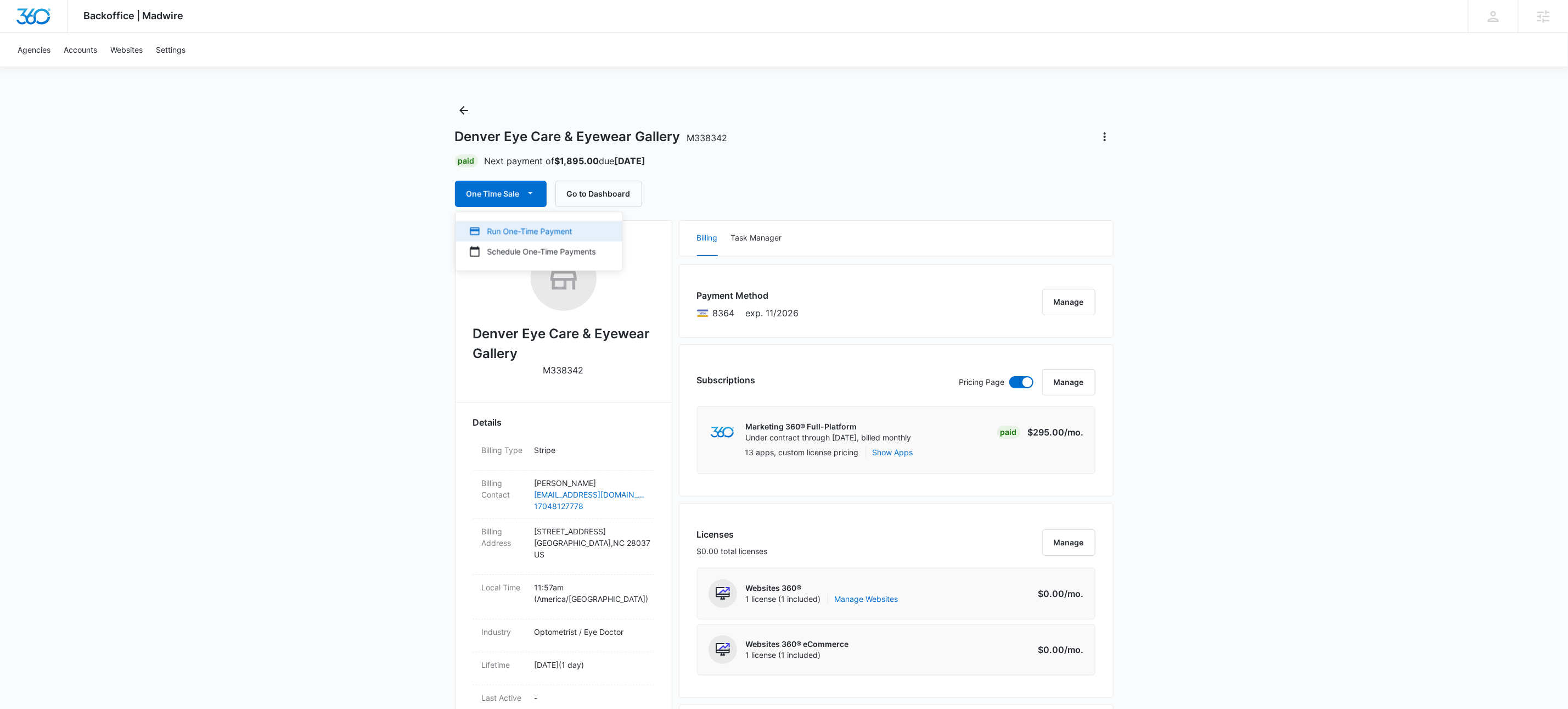
click at [535, 229] on div "Run One-Time Payment" at bounding box center [533, 232] width 127 height 11
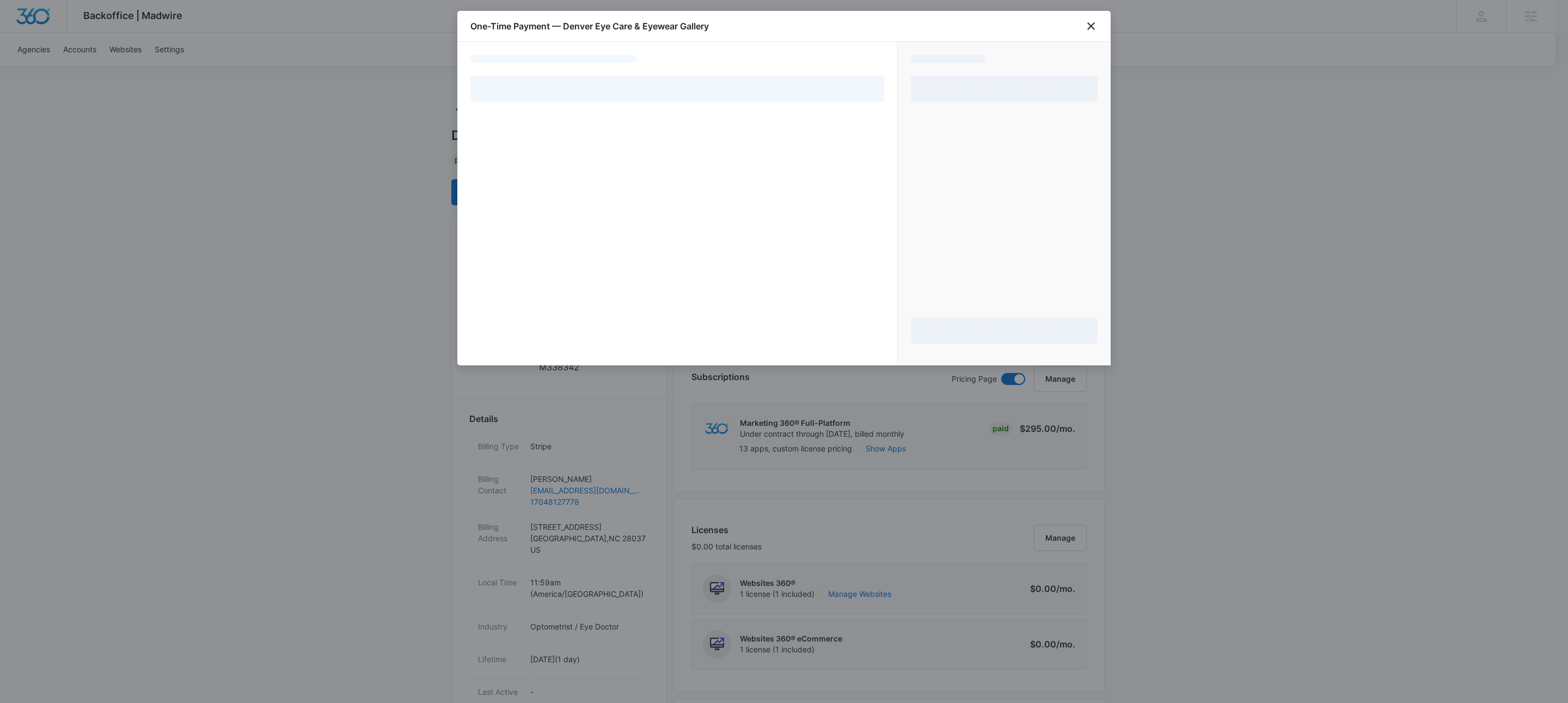
select select "pm_1S82sTA4n8RTgNjU8utZq7Ej"
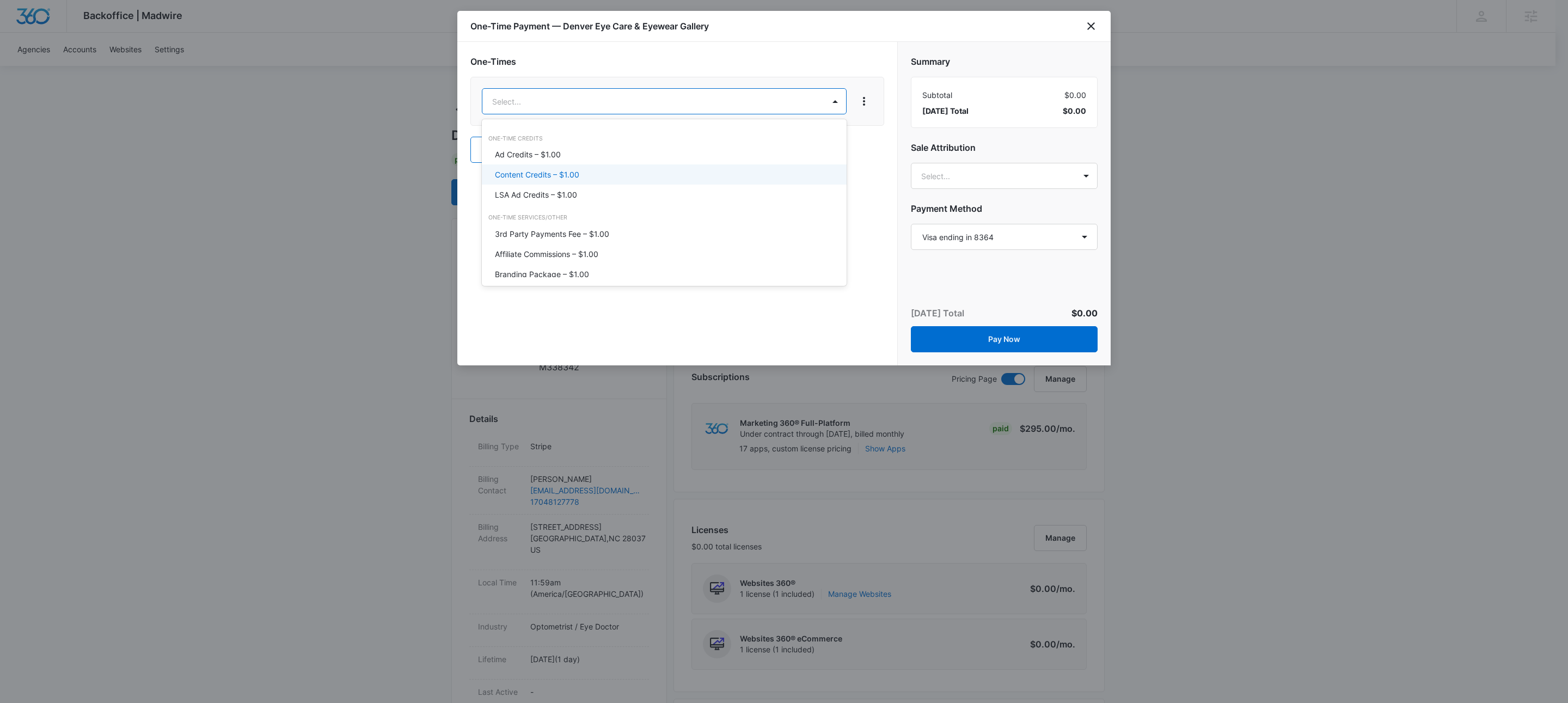
click at [570, 175] on p "Content Credits – $1.00" at bounding box center [537, 175] width 84 height 11
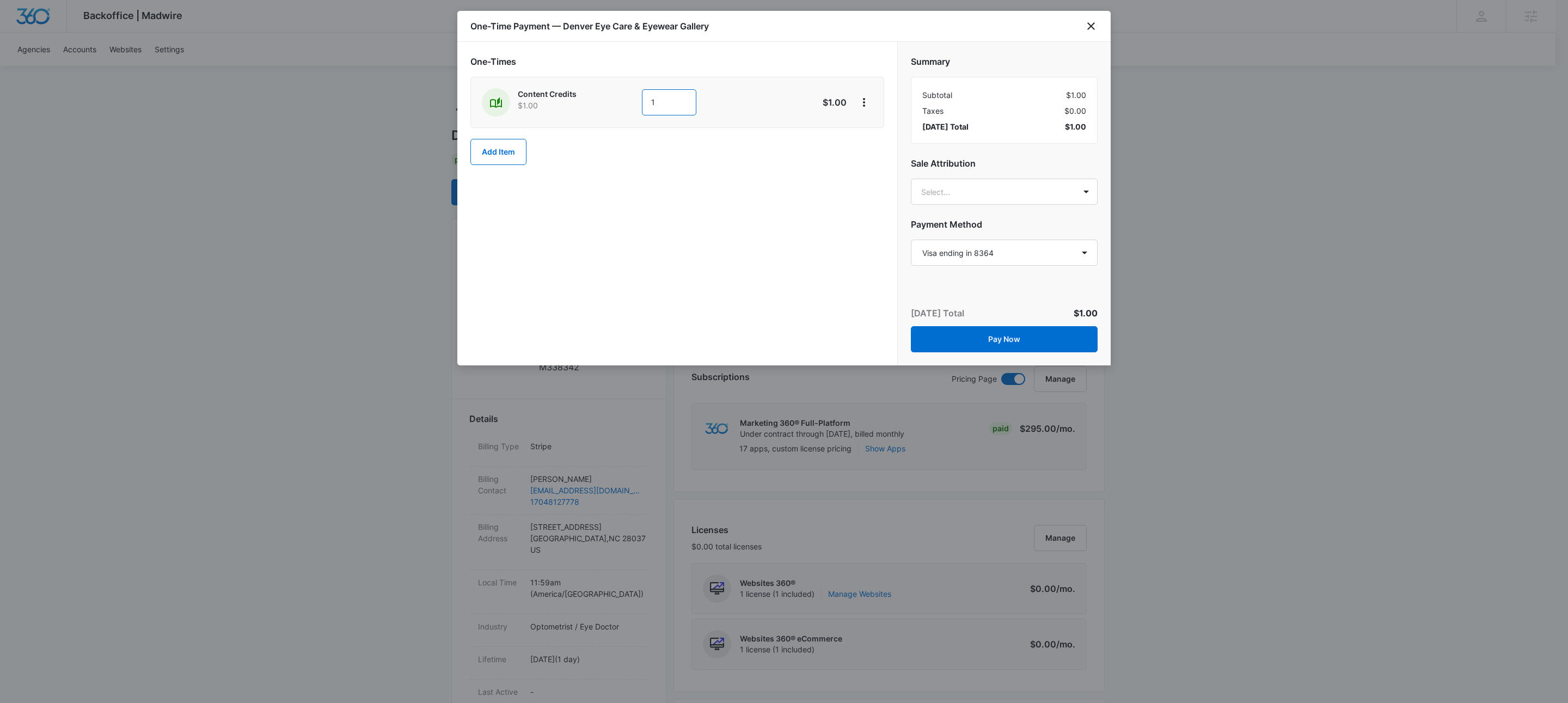
click at [676, 97] on input "1" at bounding box center [669, 103] width 54 height 26
drag, startPoint x: 676, startPoint y: 97, endPoint x: 681, endPoint y: 95, distance: 5.4
click at [676, 97] on input "1" at bounding box center [669, 103] width 54 height 26
type input "300"
click at [867, 83] on div "Content Credits $1.00 300 $300.00" at bounding box center [677, 102] width 414 height 51
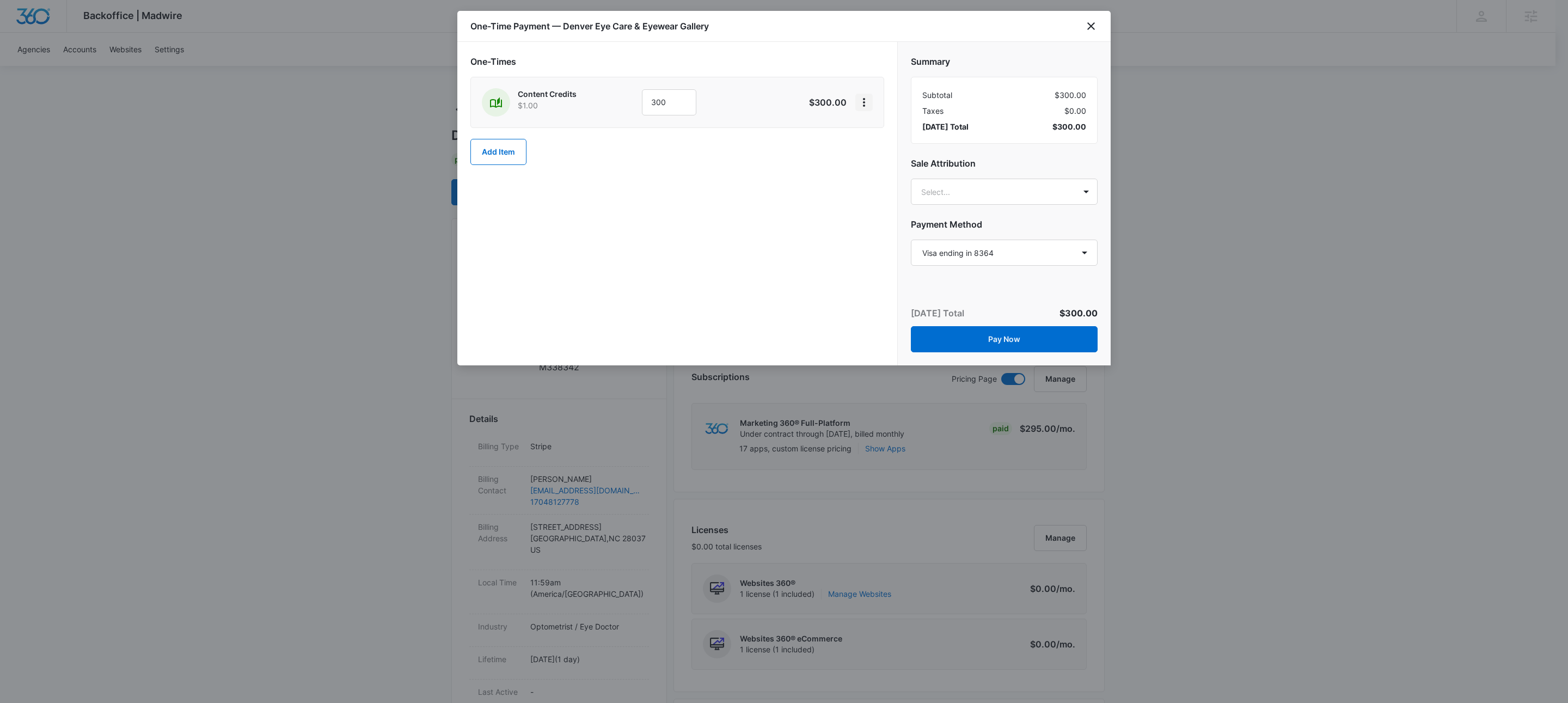
click at [869, 103] on button "View More" at bounding box center [864, 102] width 18 height 18
click at [878, 135] on div "Add Discount" at bounding box center [893, 134] width 48 height 7
click at [548, 170] on div at bounding box center [662, 173] width 340 height 14
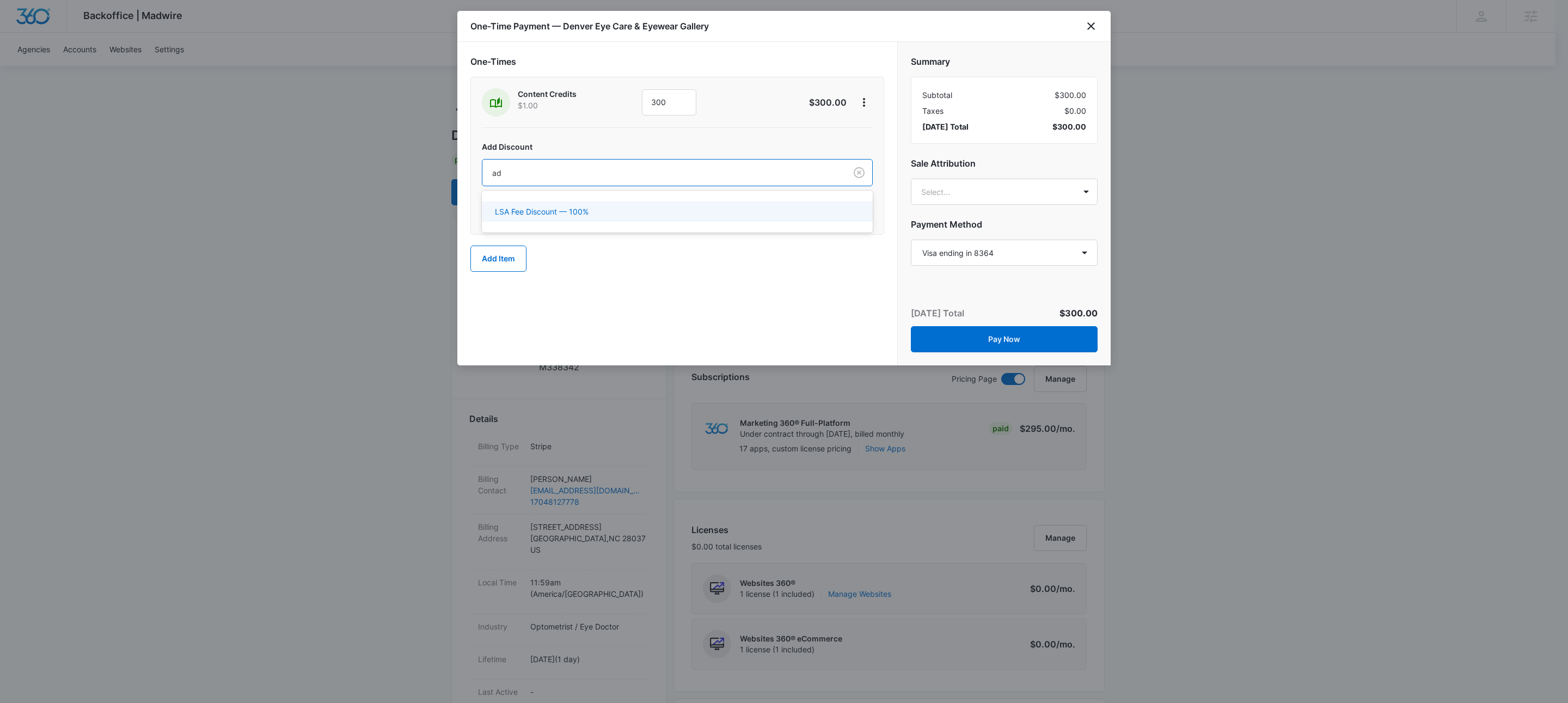
type input "a"
click at [578, 235] on p "100% Discount - All Products — 100%" at bounding box center [562, 232] width 134 height 11
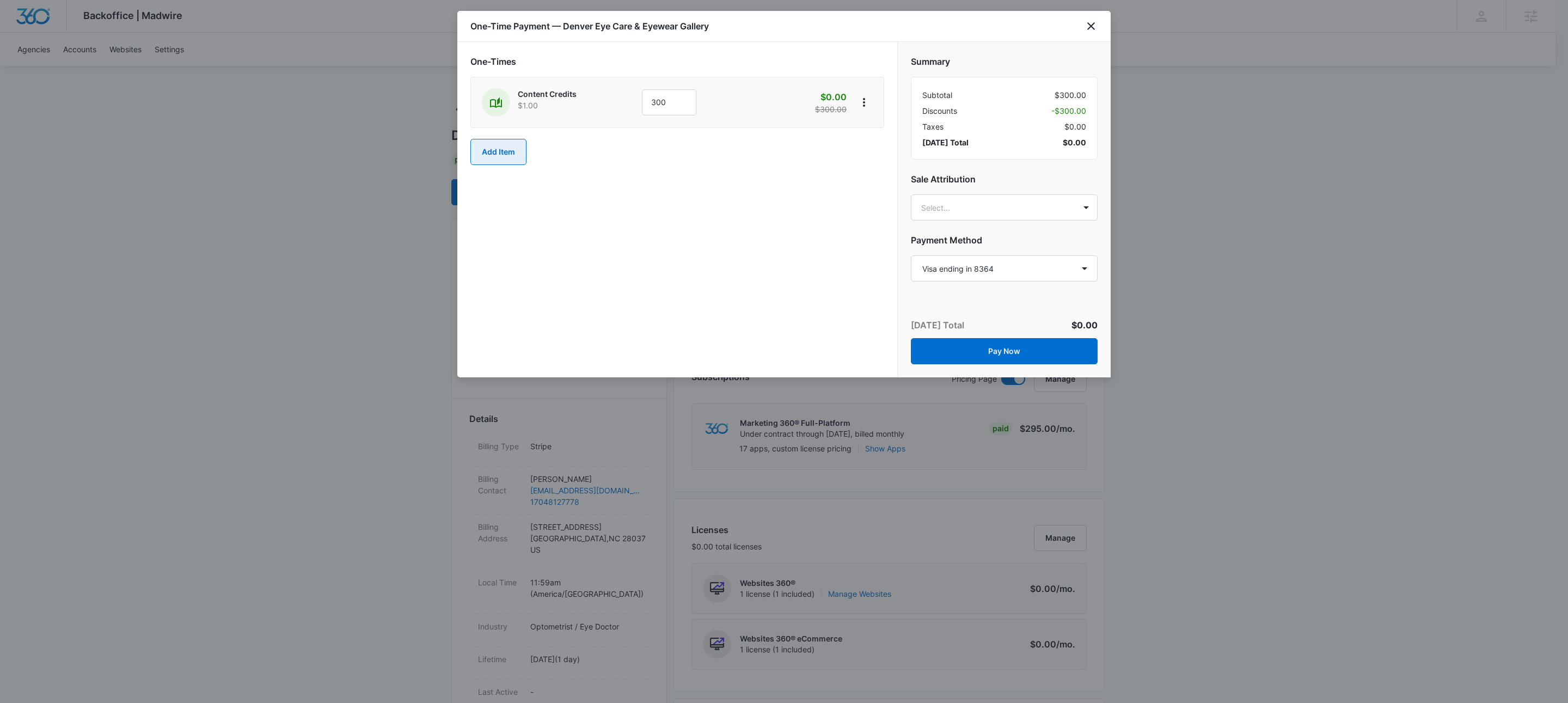
click at [494, 156] on button "Add Item" at bounding box center [499, 152] width 56 height 26
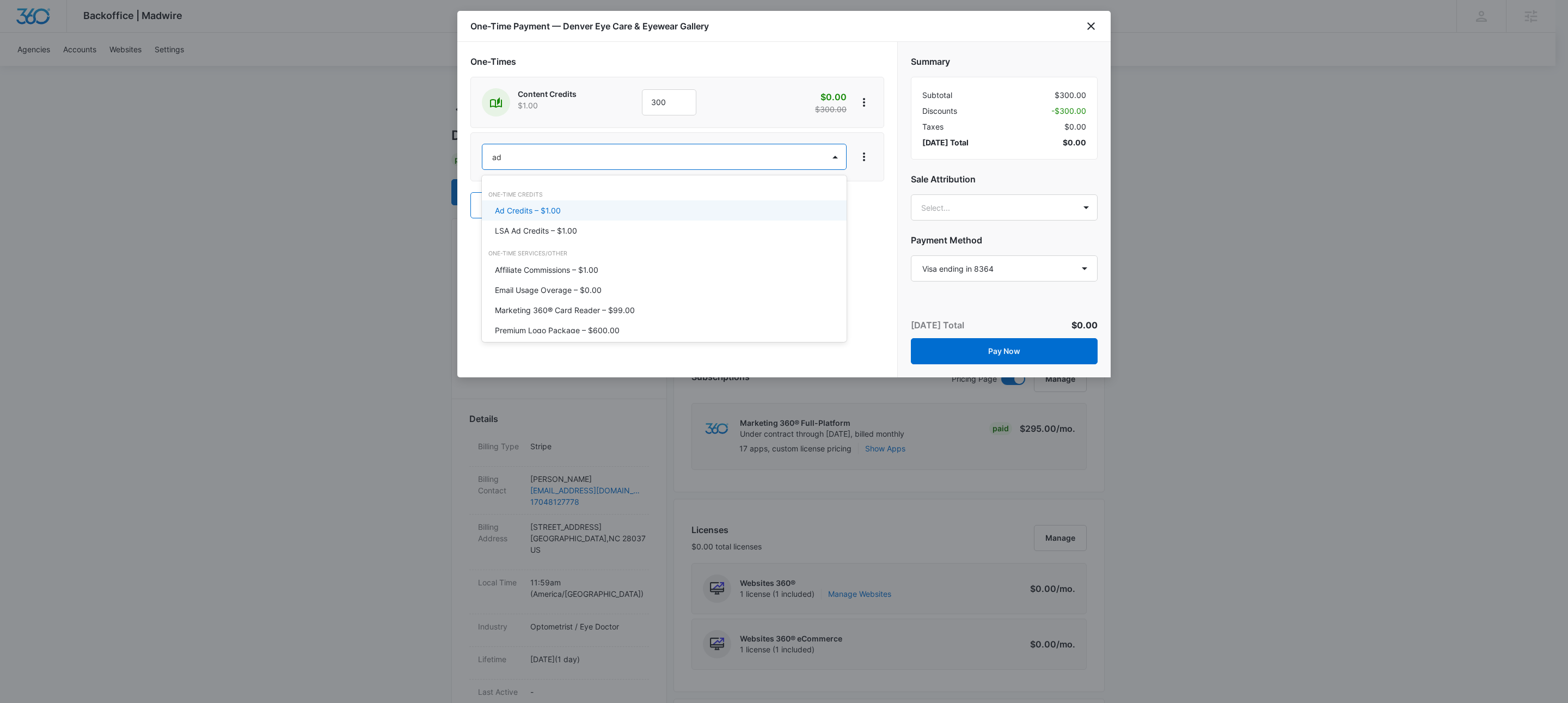
type input "ad"
drag, startPoint x: 558, startPoint y: 204, endPoint x: 570, endPoint y: 192, distance: 17.0
click at [559, 204] on div "Ad Credits – $1.00" at bounding box center [664, 211] width 364 height 21
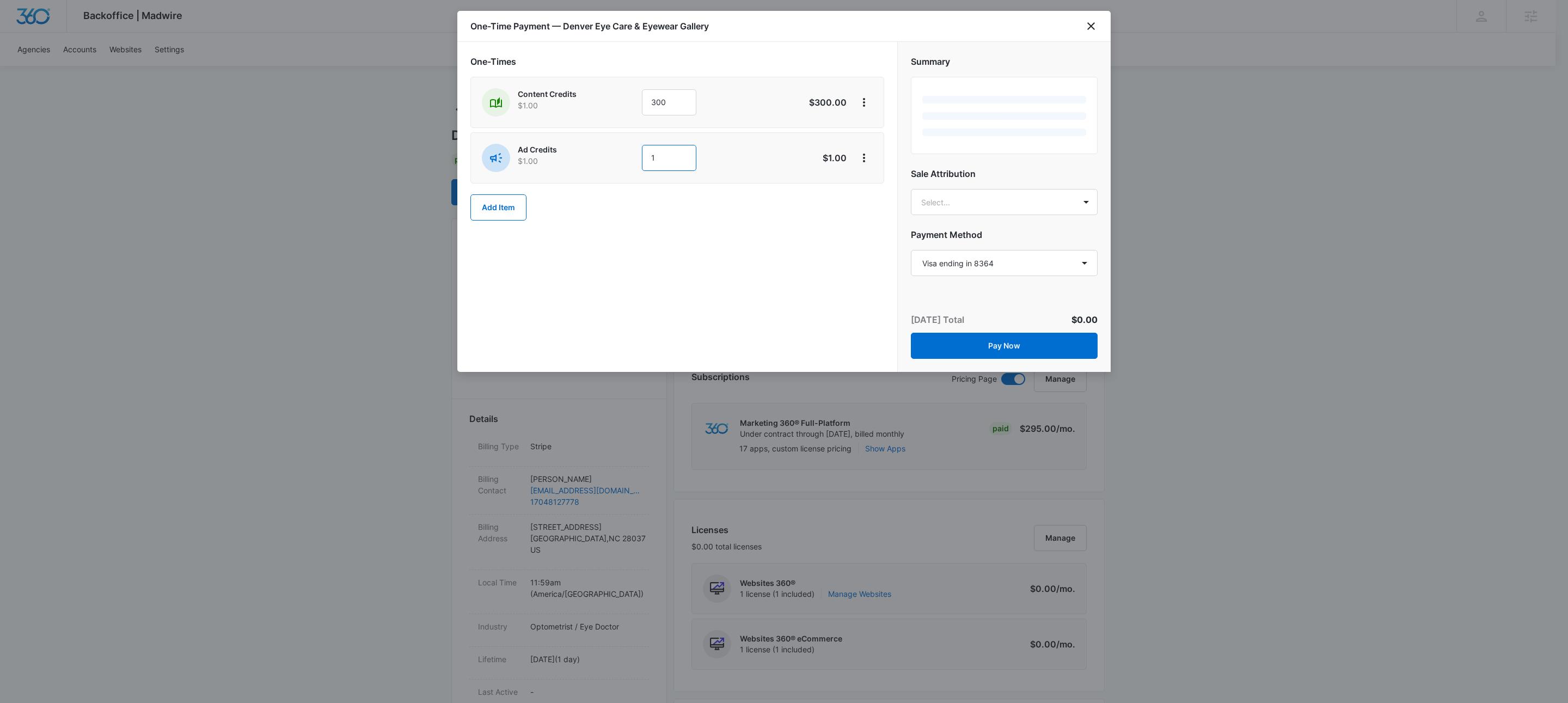
click at [667, 156] on input "1" at bounding box center [669, 158] width 54 height 26
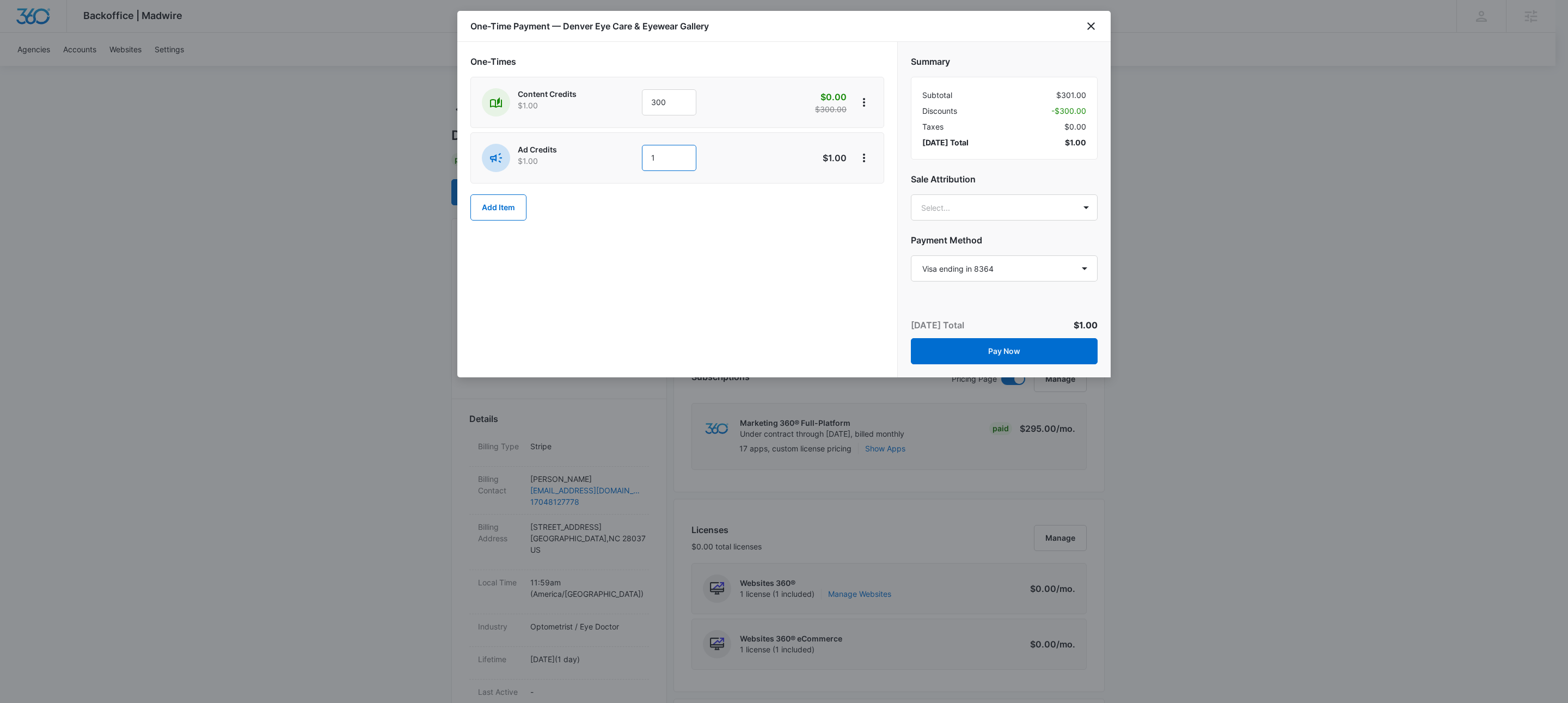
drag, startPoint x: 667, startPoint y: 156, endPoint x: 677, endPoint y: 162, distance: 11.7
click at [667, 156] on input "1" at bounding box center [669, 158] width 54 height 26
type input "500"
click at [855, 153] on button "View More" at bounding box center [864, 158] width 18 height 18
click at [878, 186] on div "Add Discount" at bounding box center [893, 190] width 48 height 7
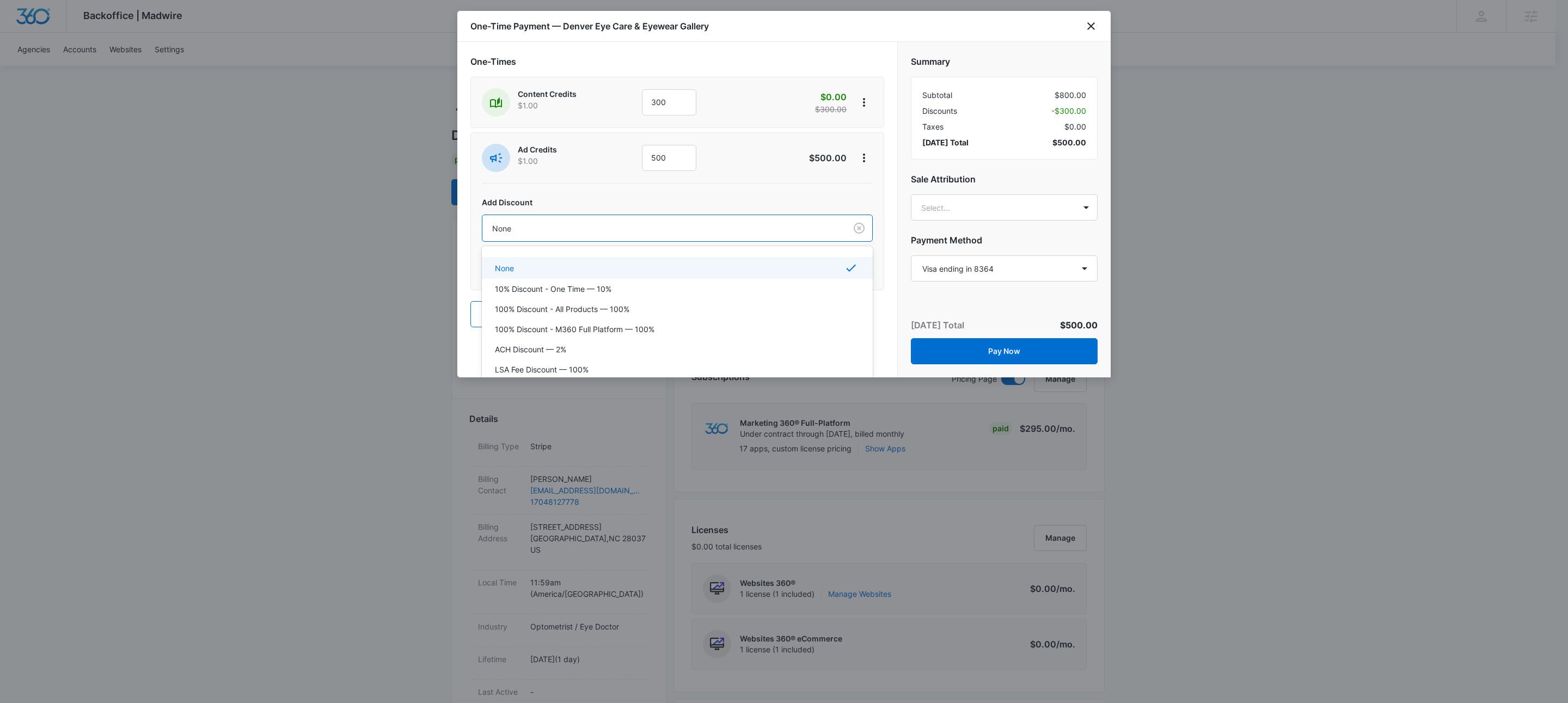
click at [572, 230] on div at bounding box center [662, 228] width 340 height 14
click at [588, 309] on p "100% Discount - All Products — 100%" at bounding box center [562, 309] width 134 height 11
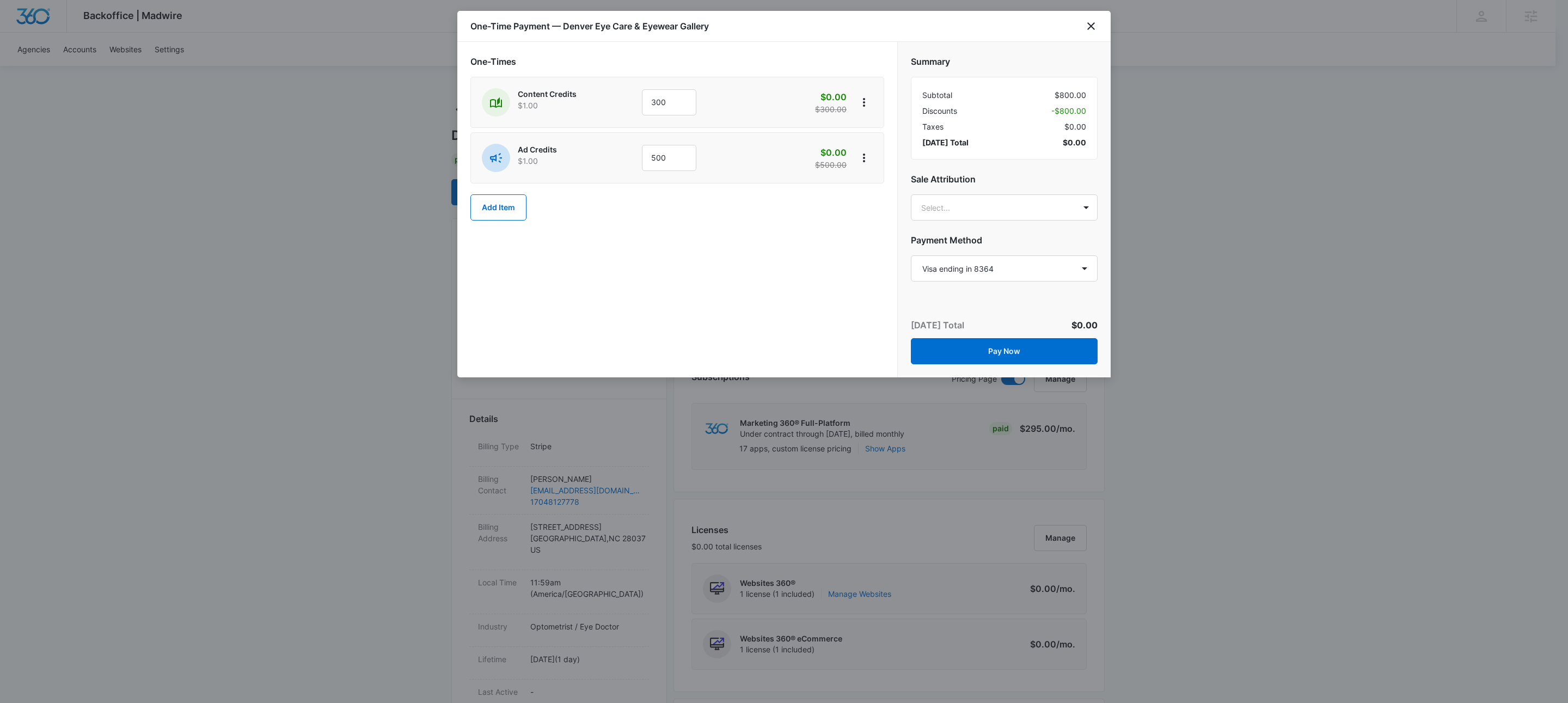
click at [700, 264] on div "One-Times Content Credits $1.00 300 $0.00 $300.00 Ad Credits $1.00 500 $0.00 $5…" at bounding box center [677, 209] width 440 height 335
click at [1000, 353] on button "Pay Now" at bounding box center [1004, 351] width 187 height 26
